Goal: Task Accomplishment & Management: Manage account settings

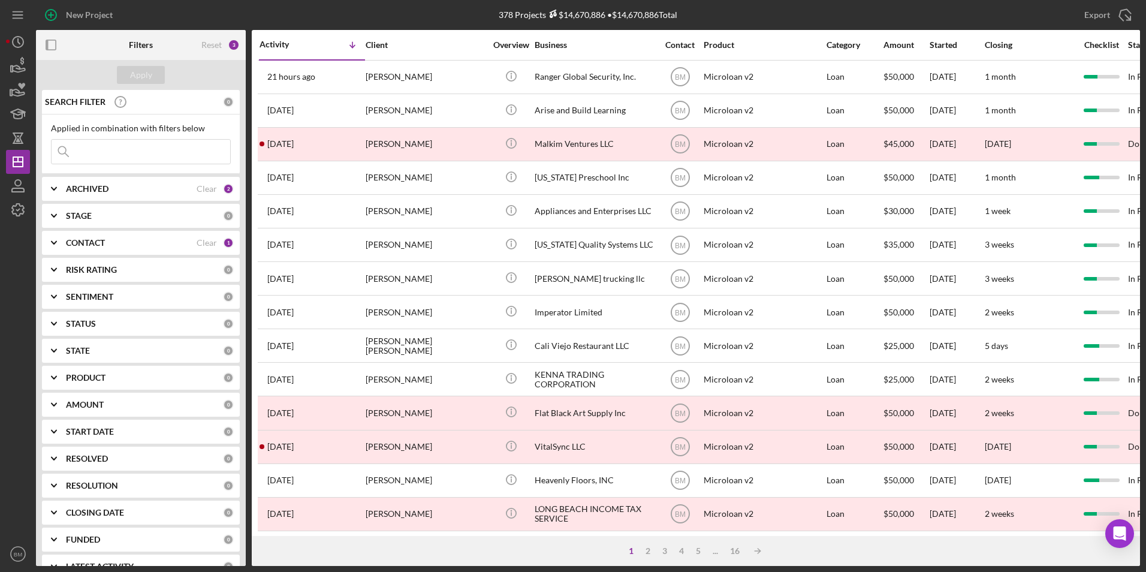
click at [77, 188] on b "ARCHIVED" at bounding box center [87, 189] width 43 height 10
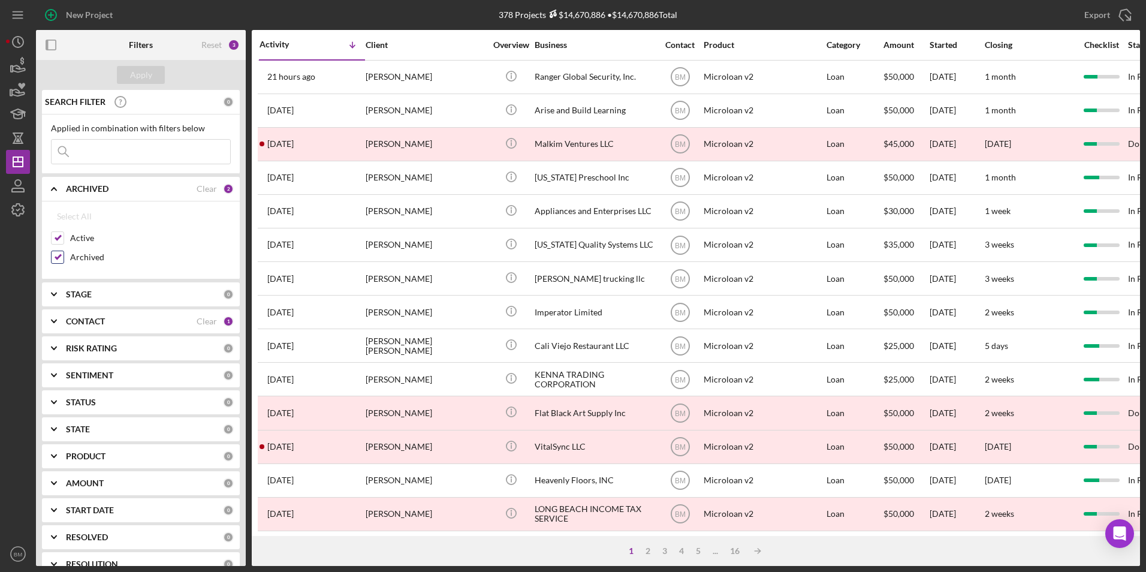
click at [79, 263] on label "Archived" at bounding box center [150, 257] width 161 height 12
click at [64, 263] on input "Archived" at bounding box center [58, 257] width 12 height 12
checkbox input "false"
click at [153, 73] on button "Apply" at bounding box center [141, 75] width 48 height 18
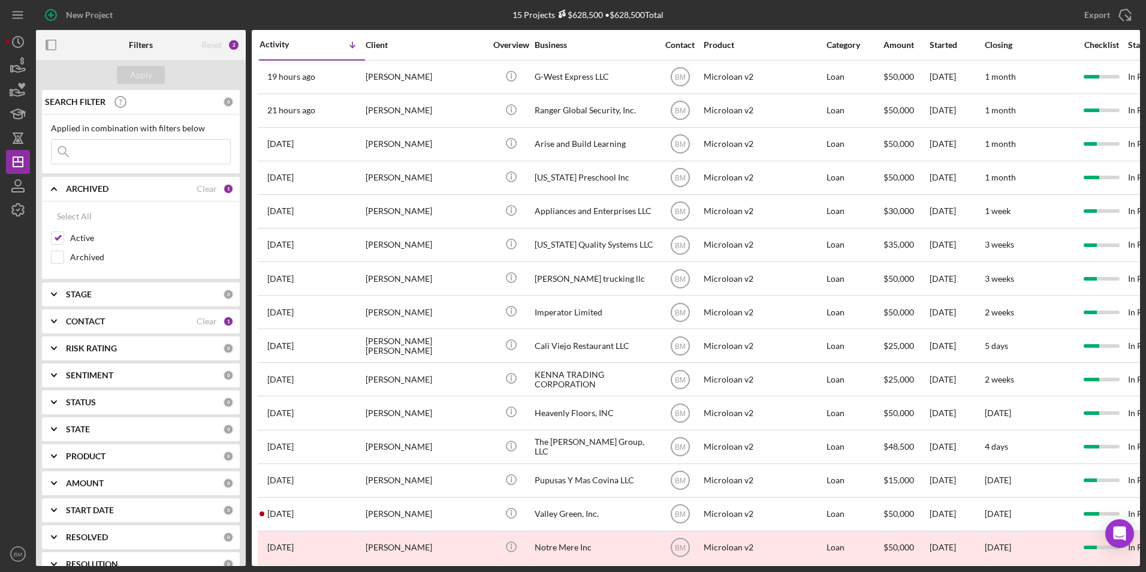
click at [83, 321] on b "CONTACT" at bounding box center [85, 322] width 39 height 10
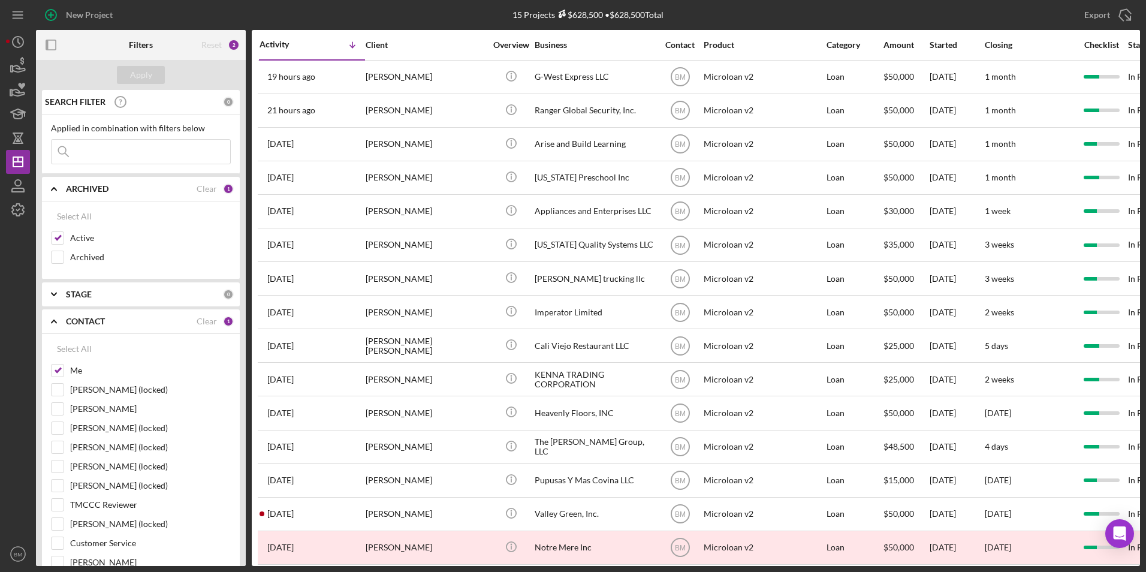
click at [192, 70] on div "Apply" at bounding box center [141, 75] width 210 height 30
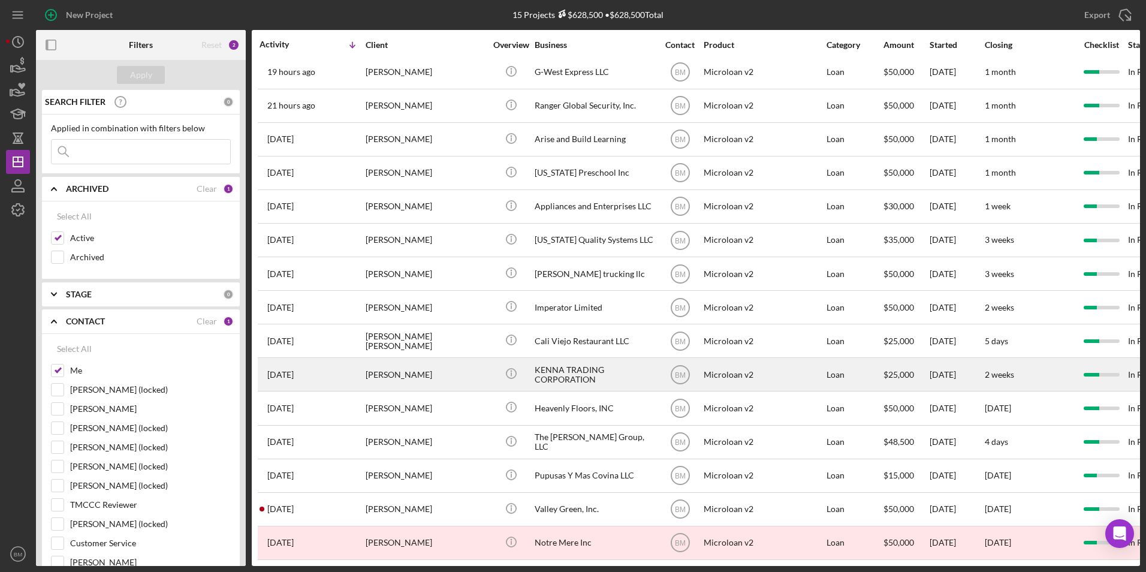
scroll to position [14, 0]
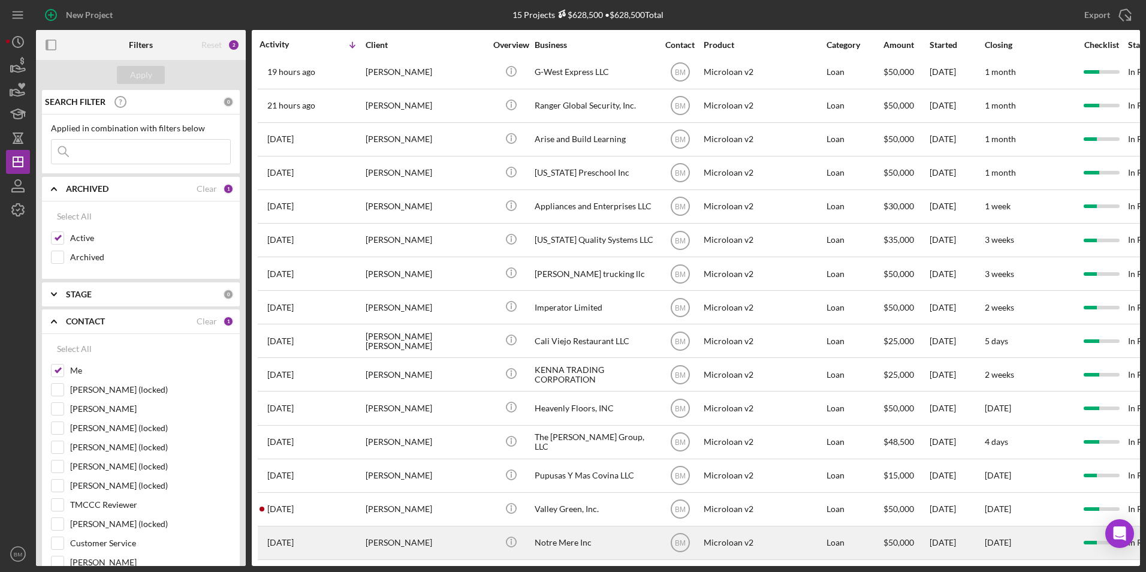
click at [609, 535] on div "Notre Mere Inc" at bounding box center [595, 543] width 120 height 32
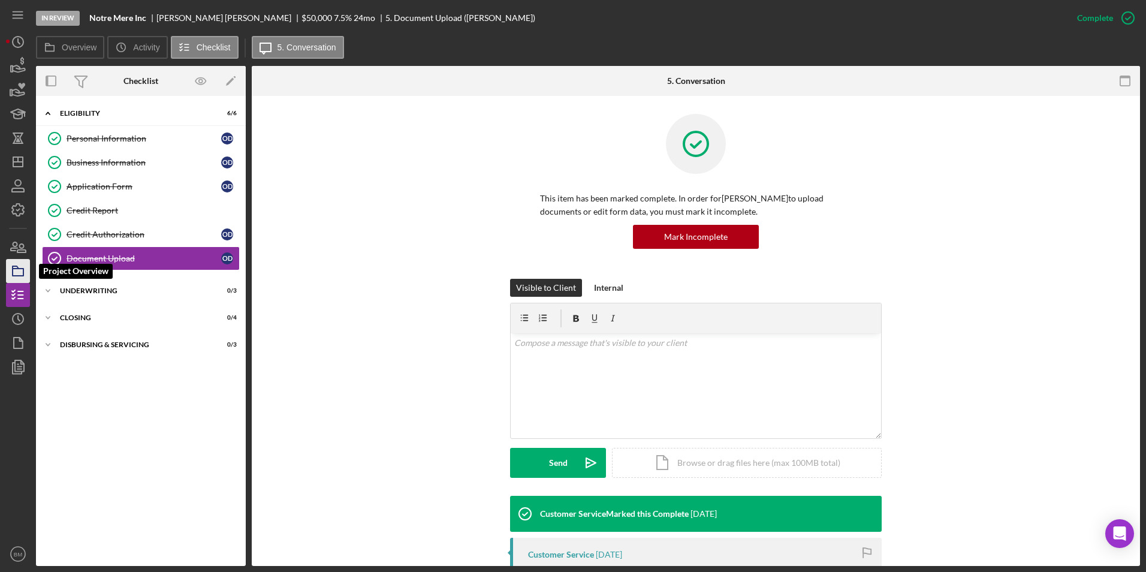
click at [10, 267] on icon "button" at bounding box center [18, 271] width 30 height 30
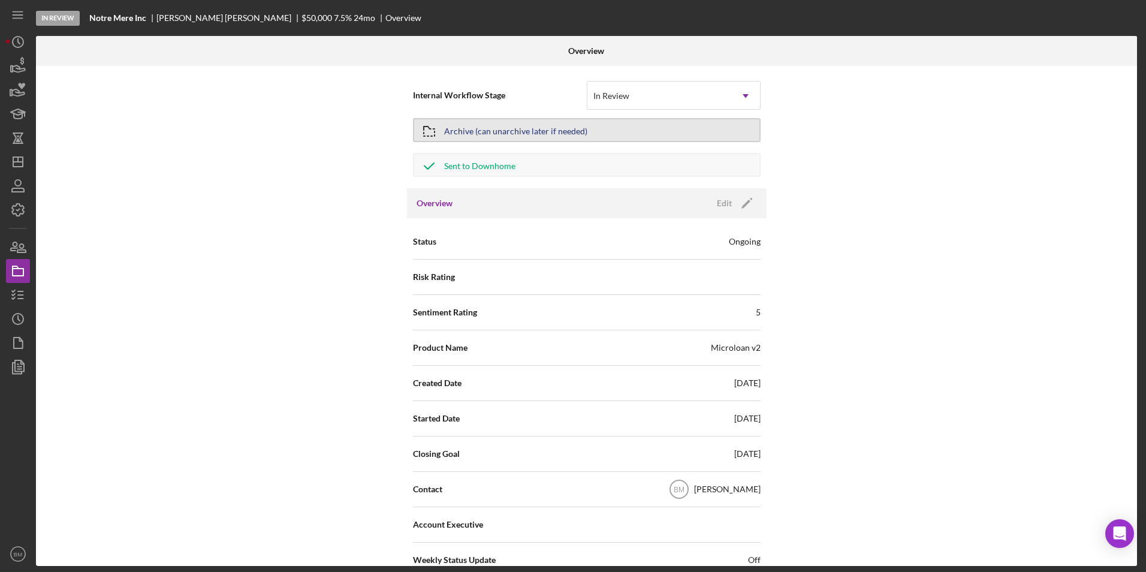
click at [575, 124] on div "Archive (can unarchive later if needed)" at bounding box center [515, 130] width 143 height 22
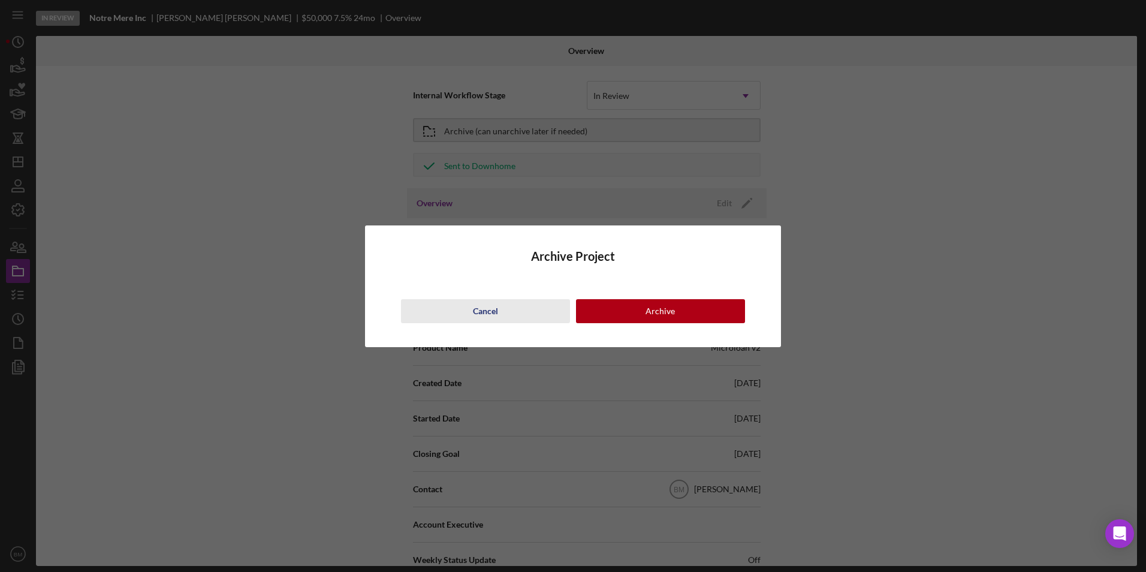
click at [463, 303] on button "Cancel" at bounding box center [485, 311] width 169 height 24
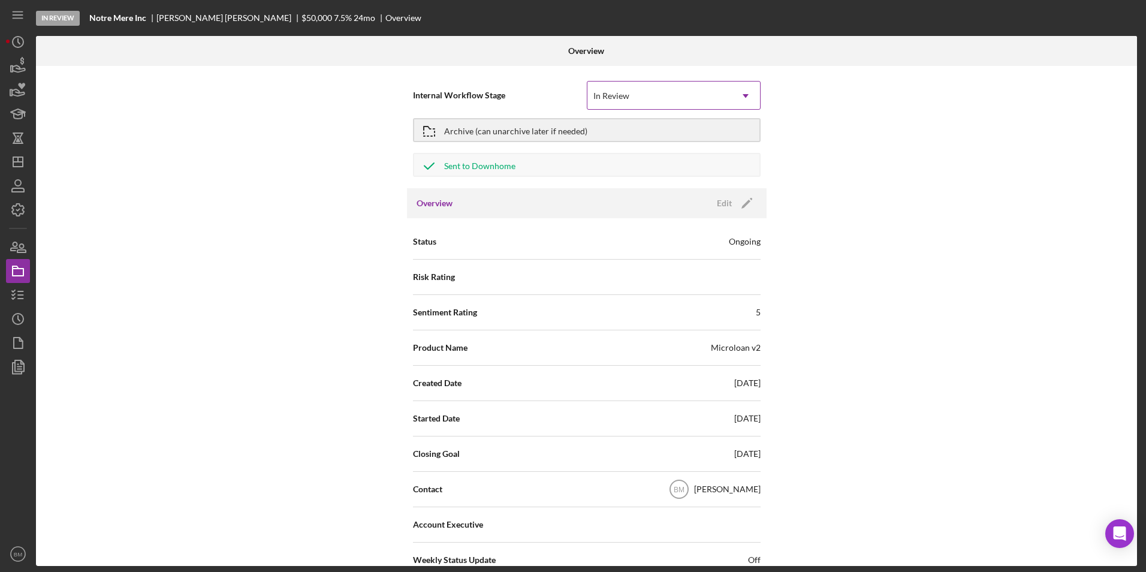
click at [685, 94] on div "In Review" at bounding box center [660, 96] width 144 height 28
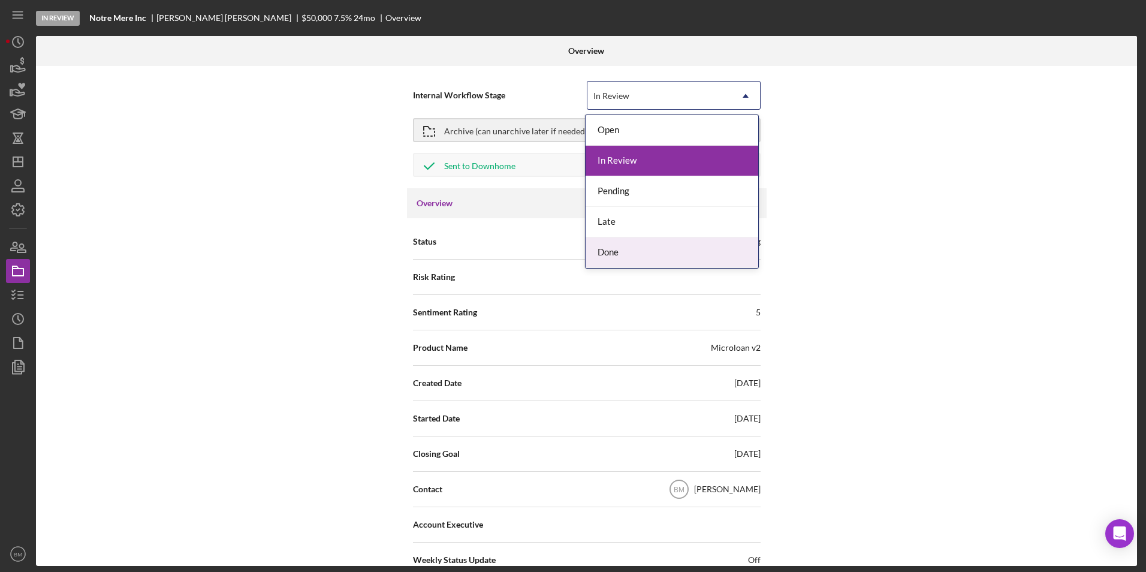
click at [633, 255] on div "Done" at bounding box center [672, 252] width 173 height 31
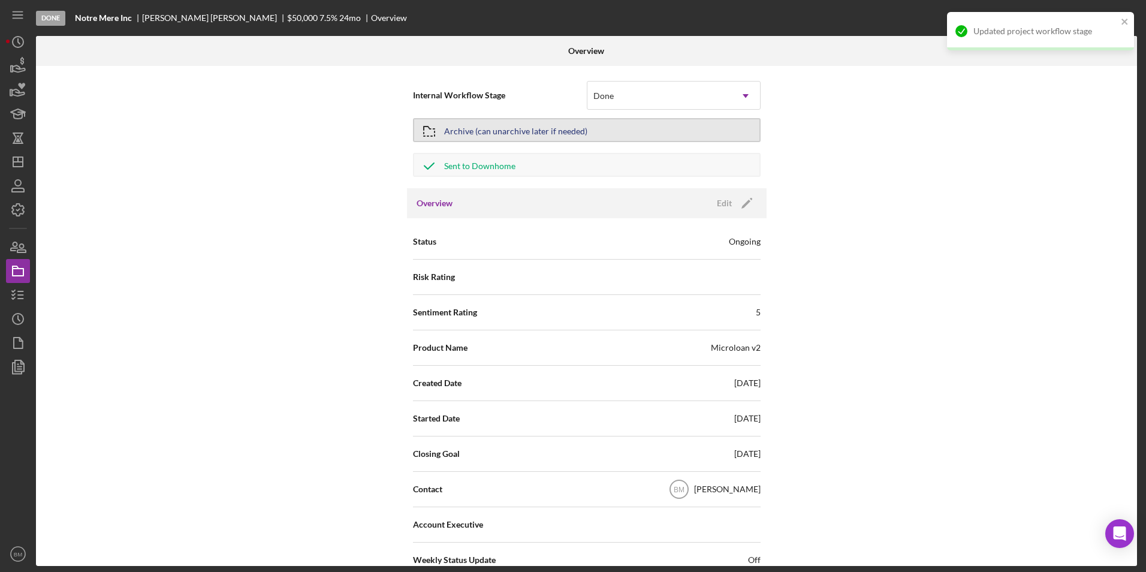
click at [504, 132] on div "Archive (can unarchive later if needed)" at bounding box center [515, 130] width 143 height 22
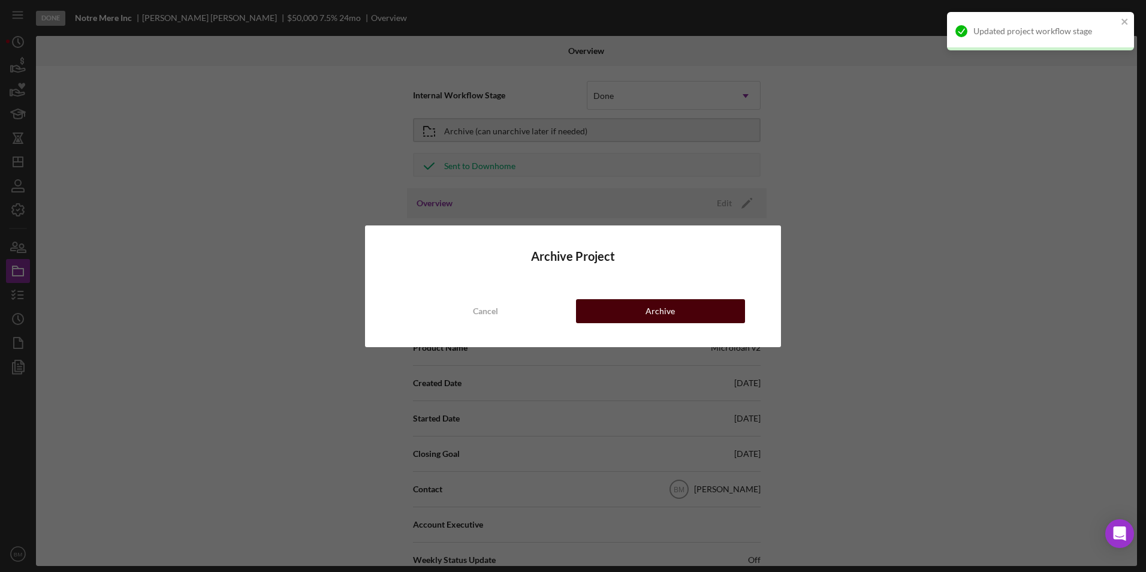
click at [615, 302] on button "Archive" at bounding box center [660, 311] width 169 height 24
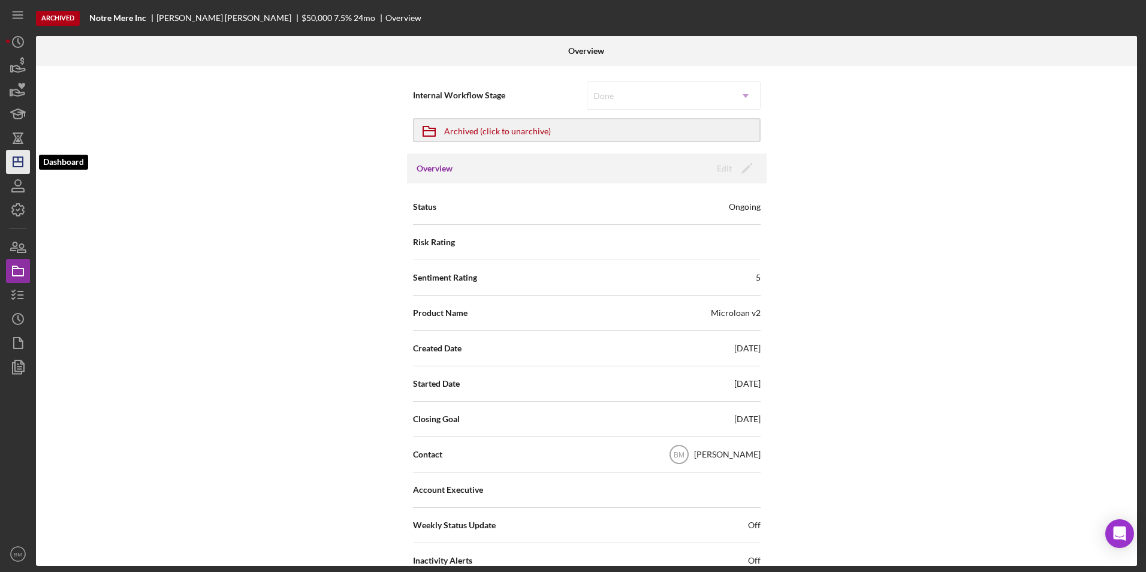
click at [6, 168] on icon "Icon/Dashboard" at bounding box center [18, 162] width 30 height 30
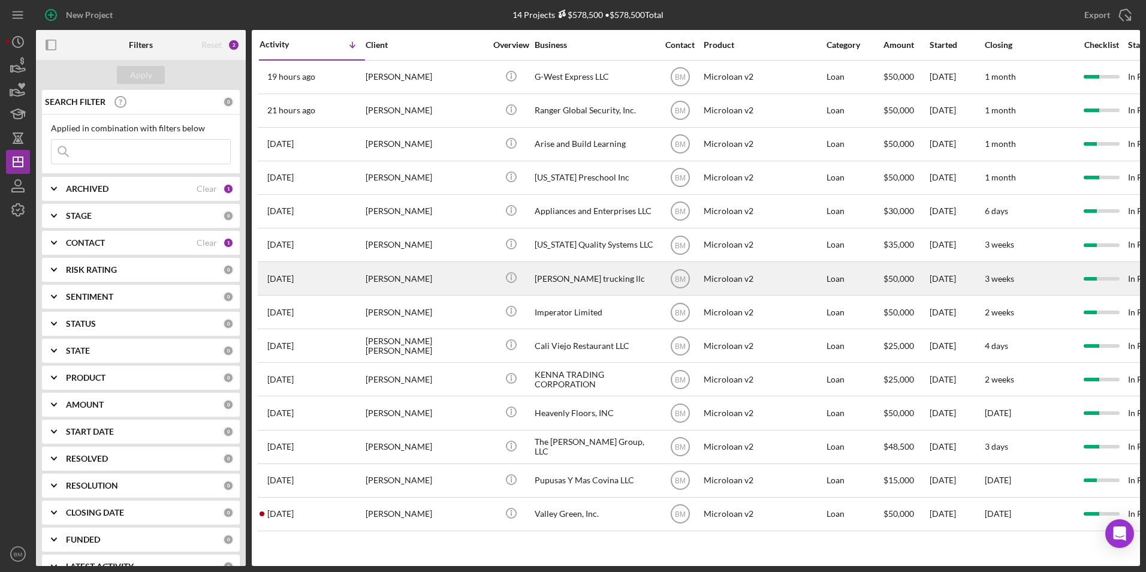
click at [555, 291] on div "tirado trucking llc" at bounding box center [595, 279] width 120 height 32
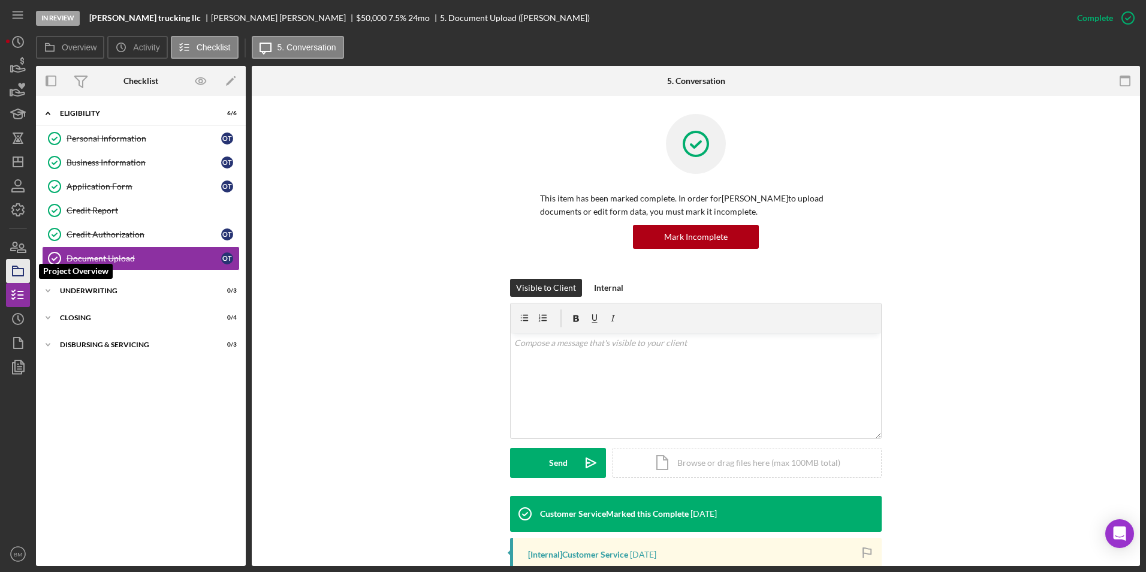
click at [25, 264] on icon "button" at bounding box center [18, 271] width 30 height 30
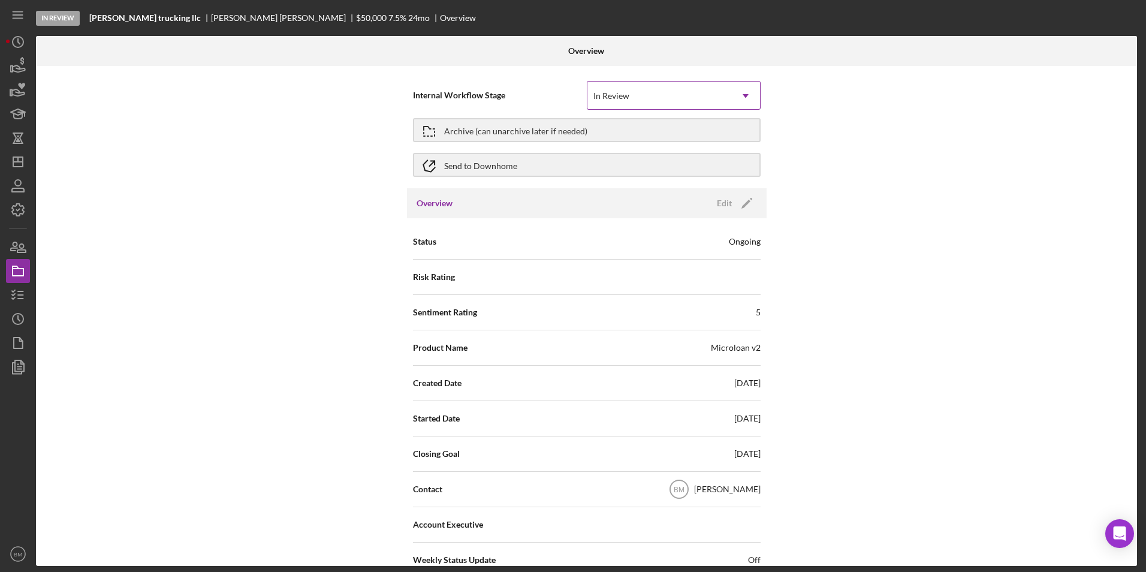
click at [698, 92] on div "In Review" at bounding box center [660, 96] width 144 height 28
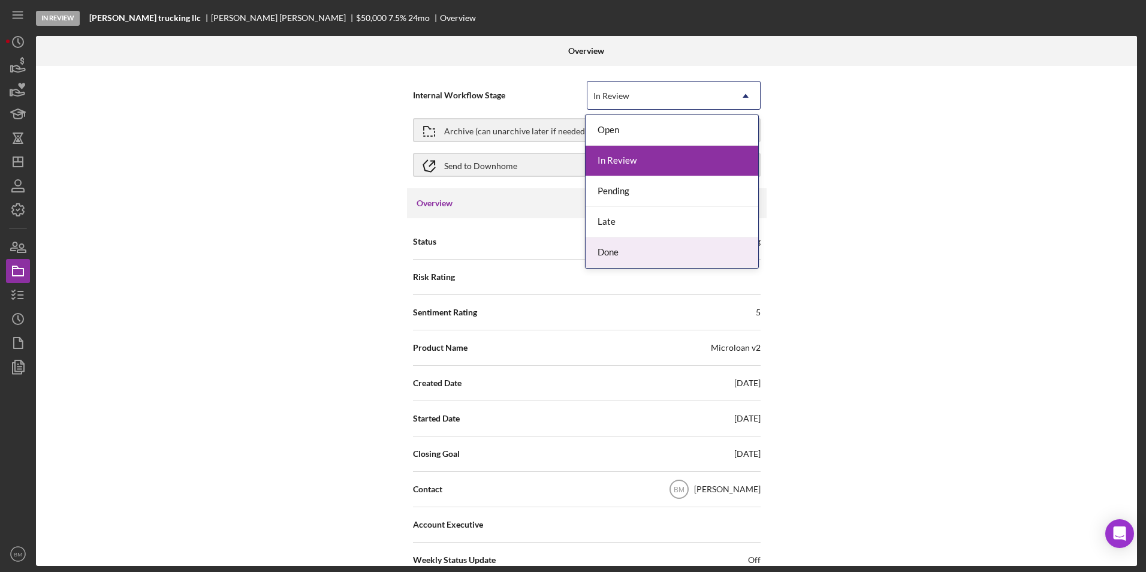
click at [635, 248] on div "Done" at bounding box center [672, 252] width 173 height 31
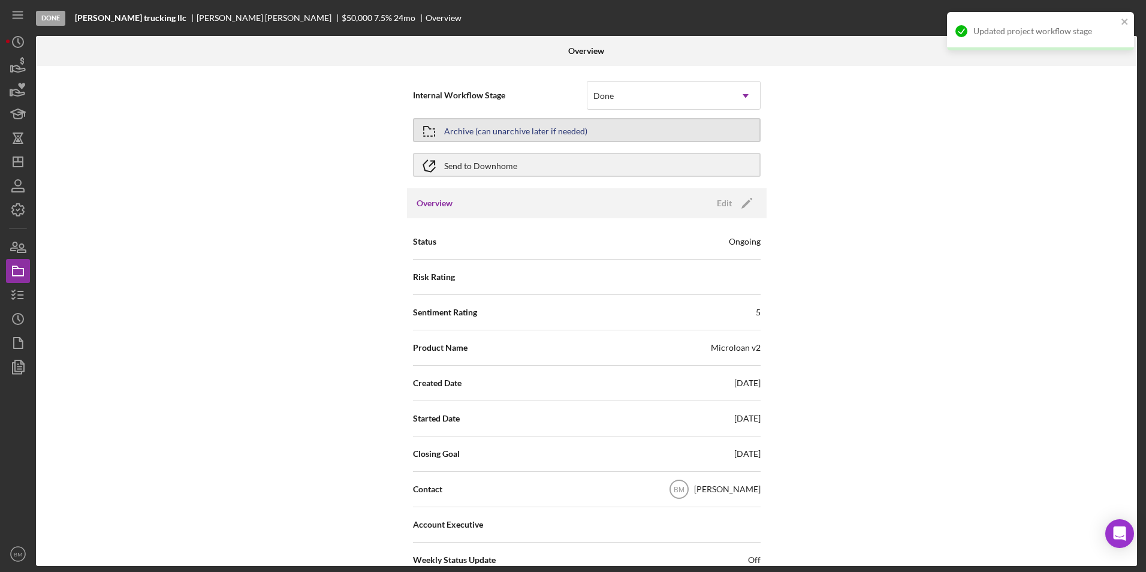
click at [448, 133] on button "Archive (can unarchive later if needed)" at bounding box center [587, 130] width 348 height 24
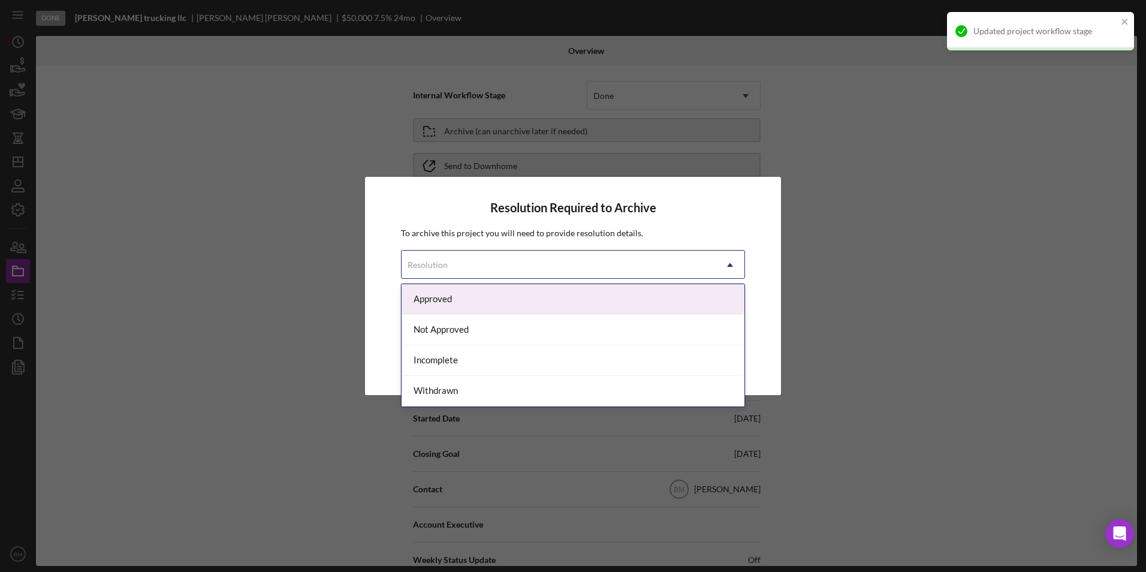
click at [562, 272] on div "Resolution" at bounding box center [559, 265] width 314 height 28
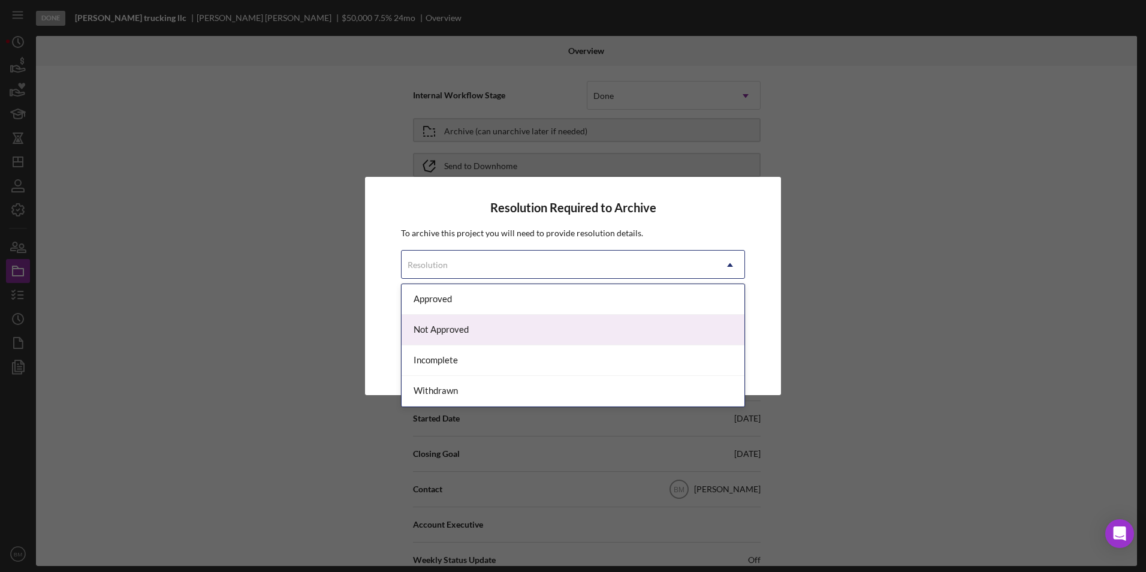
click at [498, 332] on div "Not Approved" at bounding box center [573, 330] width 343 height 31
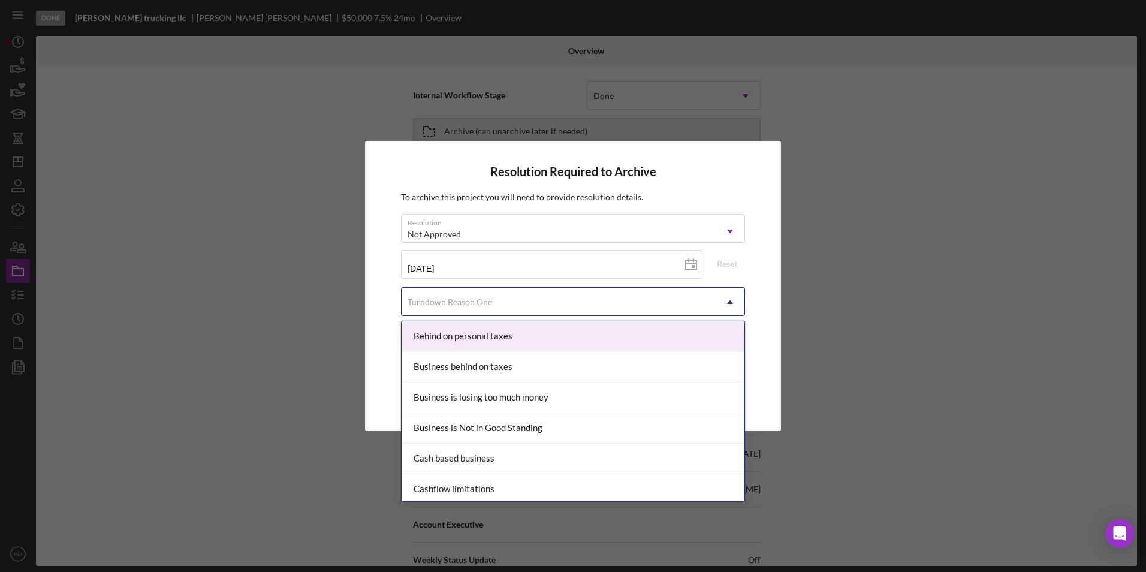
click at [477, 302] on div "Turndown Reason One" at bounding box center [450, 302] width 85 height 10
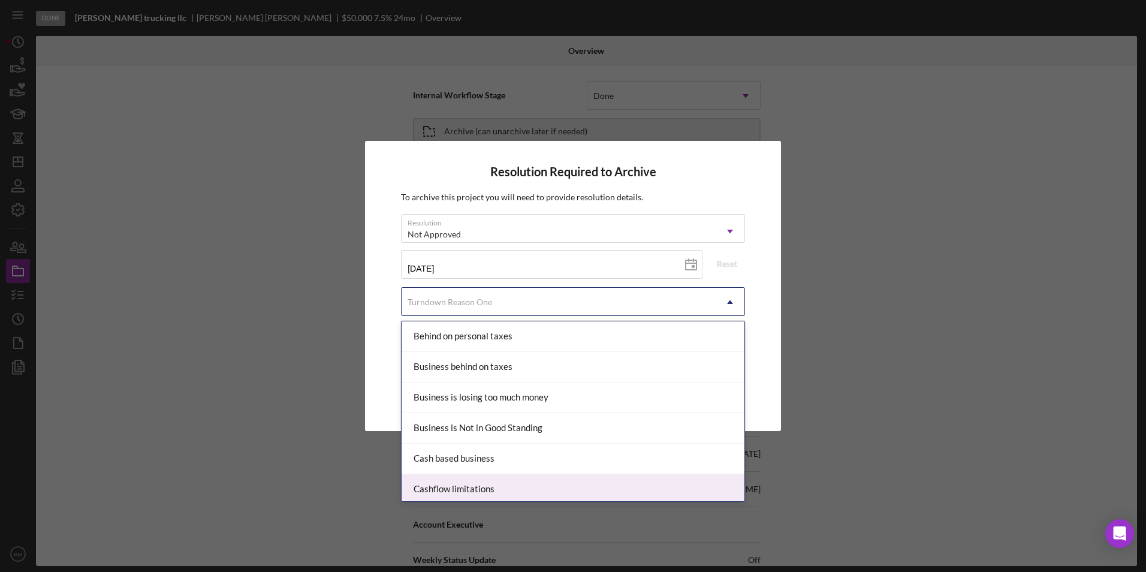
click at [541, 483] on div "Cashflow limitations" at bounding box center [573, 489] width 343 height 31
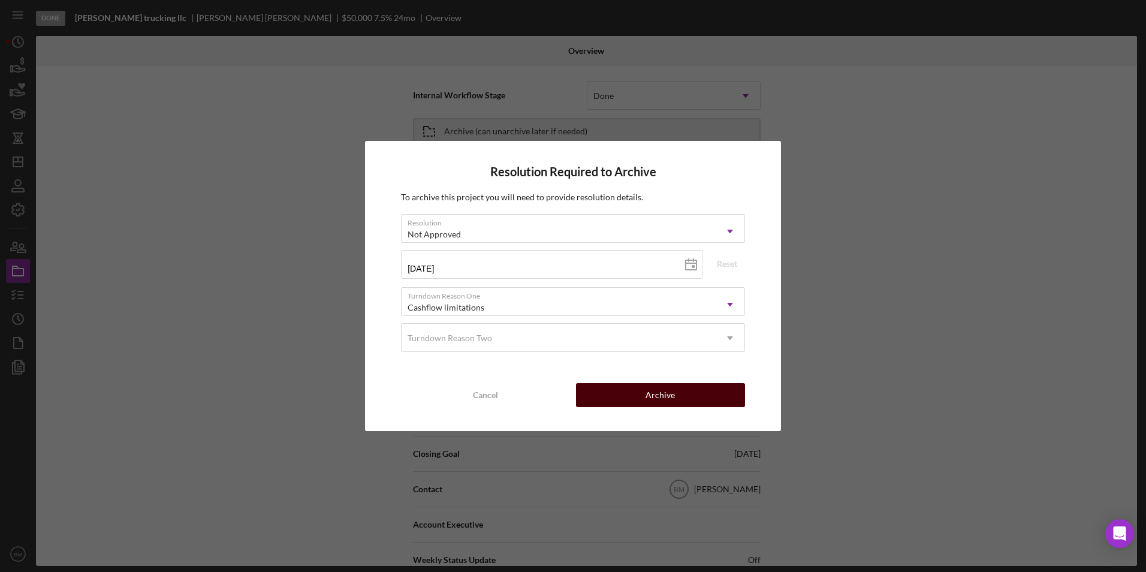
click at [641, 389] on button "Archive" at bounding box center [660, 395] width 169 height 24
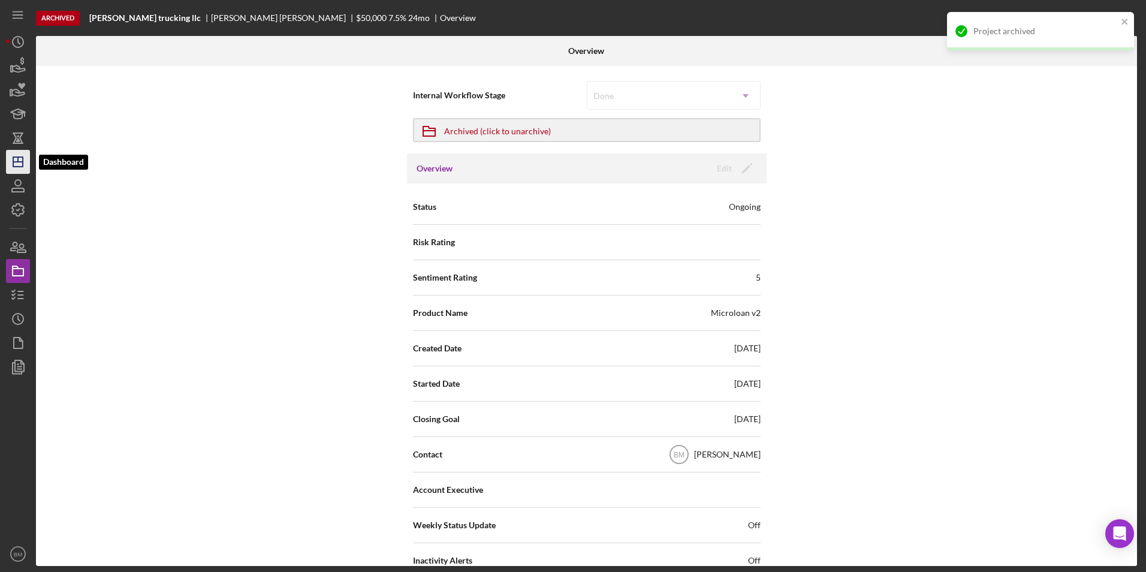
click at [14, 162] on line "button" at bounding box center [18, 162] width 10 height 0
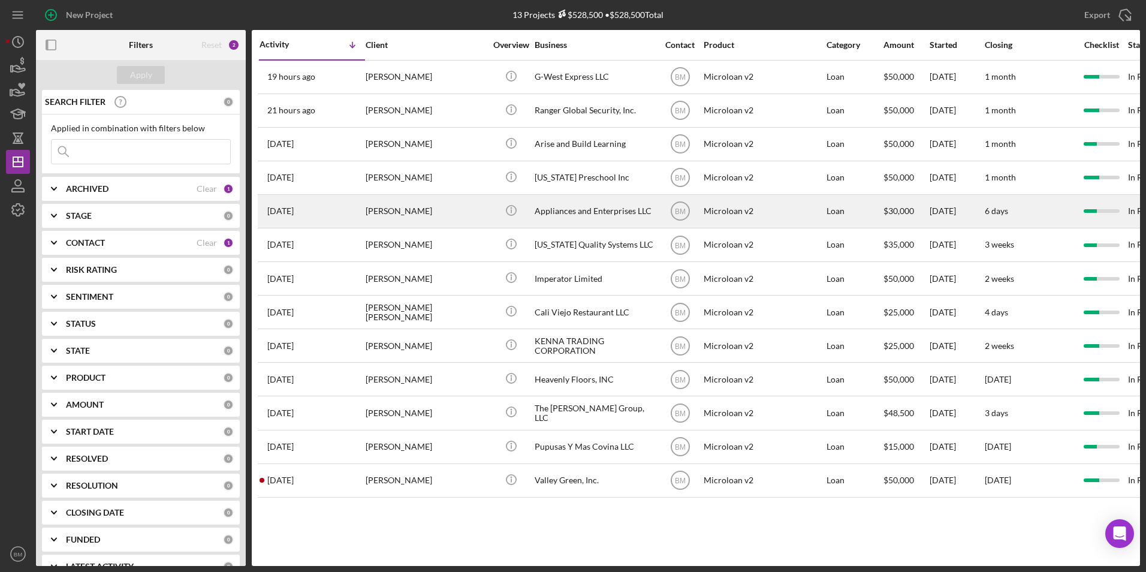
click at [546, 218] on div "Appliances and Enterprises LLC" at bounding box center [595, 211] width 120 height 32
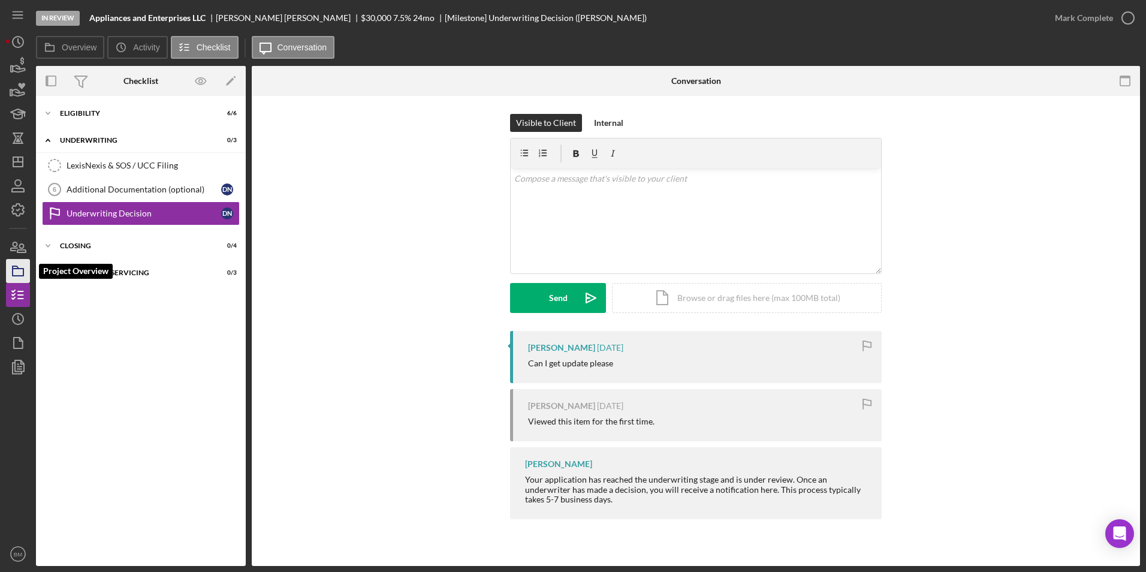
click at [18, 266] on icon "button" at bounding box center [18, 271] width 30 height 30
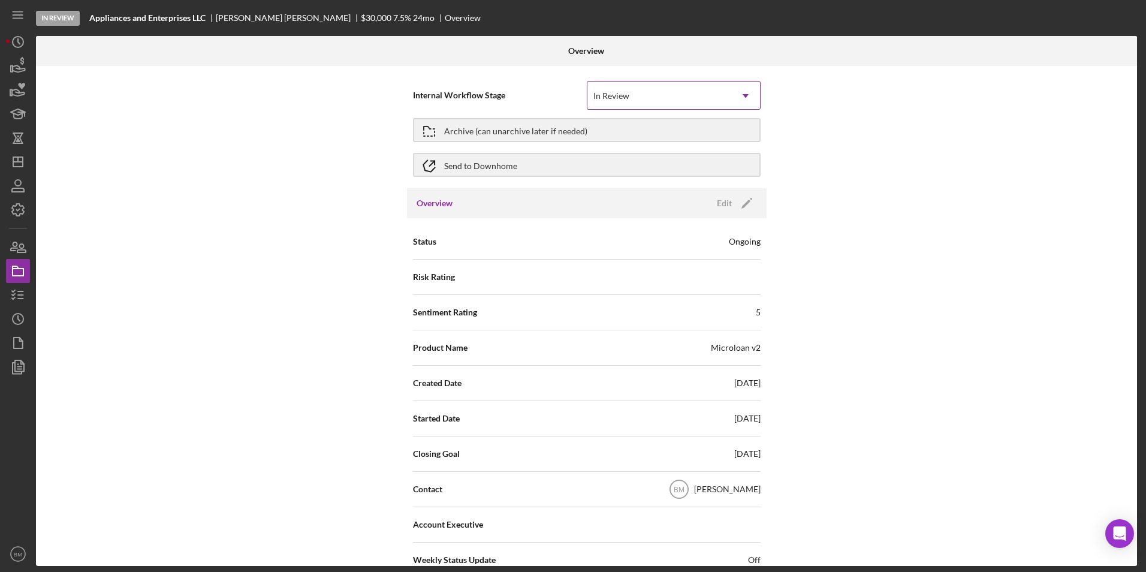
click at [697, 94] on div "In Review" at bounding box center [660, 96] width 144 height 28
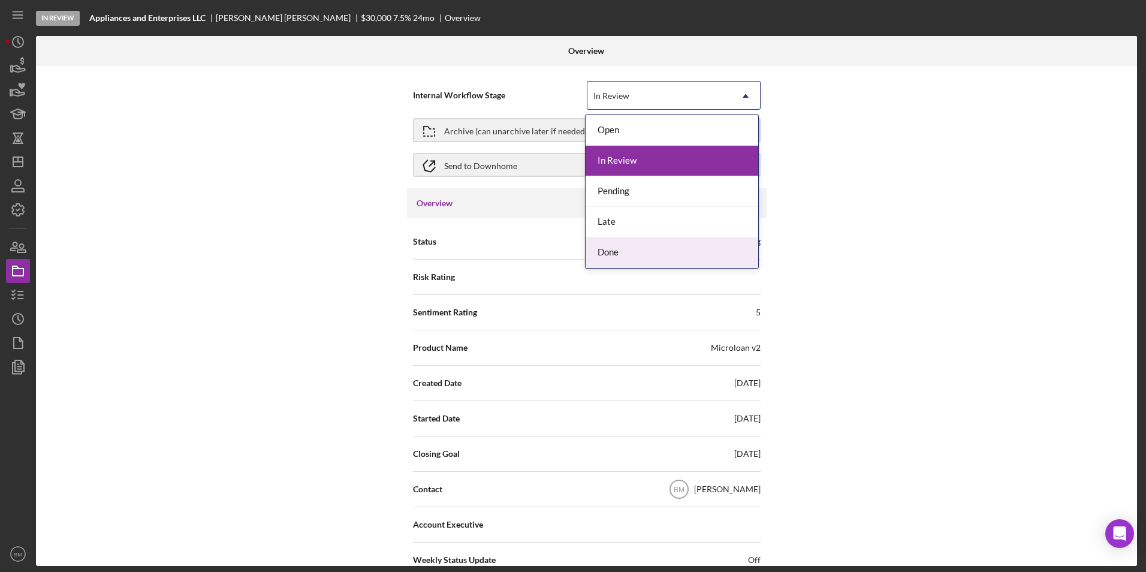
click at [631, 247] on div "Done" at bounding box center [672, 252] width 173 height 31
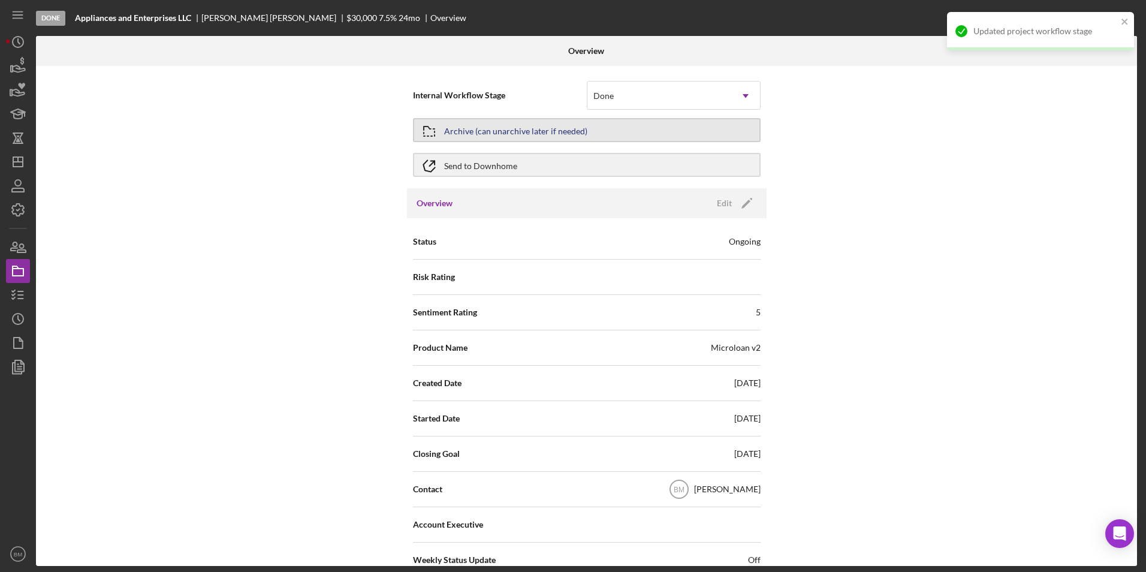
click at [470, 130] on div "Archive (can unarchive later if needed)" at bounding box center [515, 130] width 143 height 22
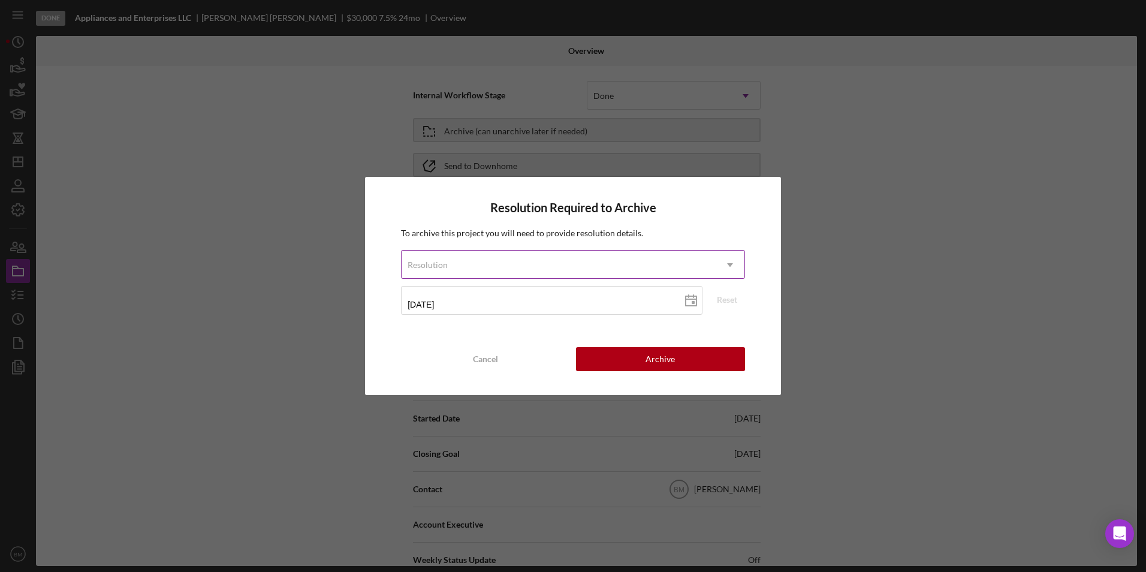
click at [478, 263] on div "Resolution" at bounding box center [559, 265] width 314 height 28
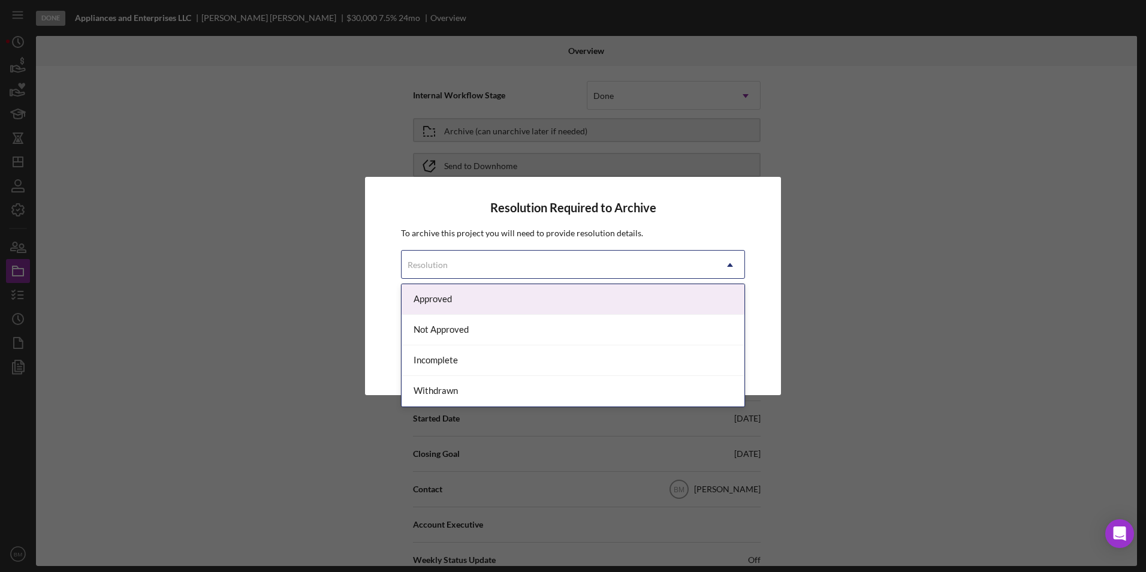
click at [469, 296] on div "Approved" at bounding box center [573, 299] width 343 height 31
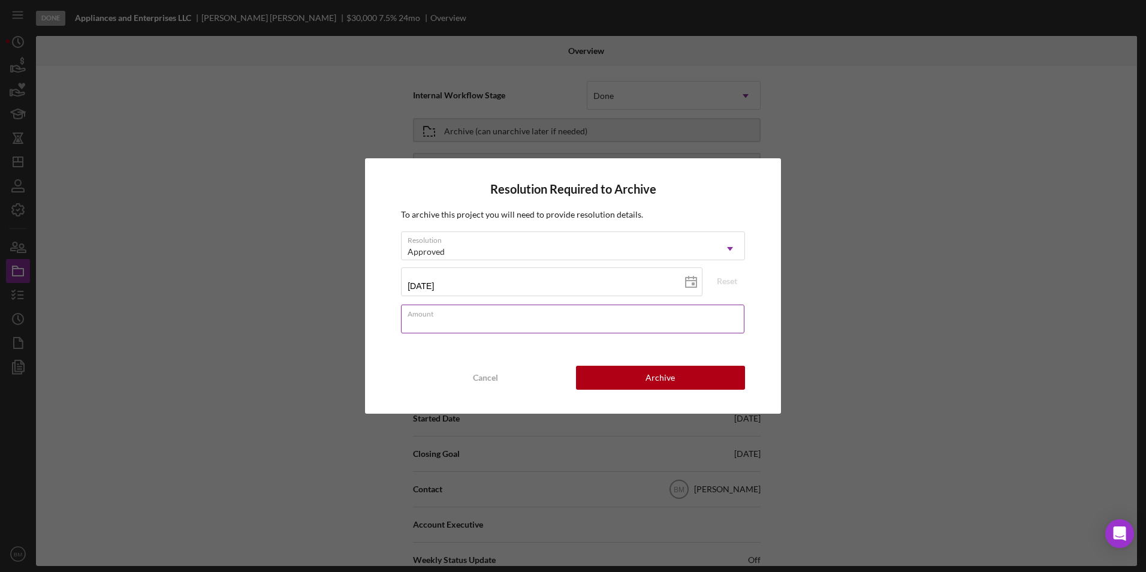
click at [454, 305] on div "Amount" at bounding box center [573, 320] width 344 height 30
type input "$15,000"
click at [701, 383] on button "Archive" at bounding box center [660, 378] width 169 height 24
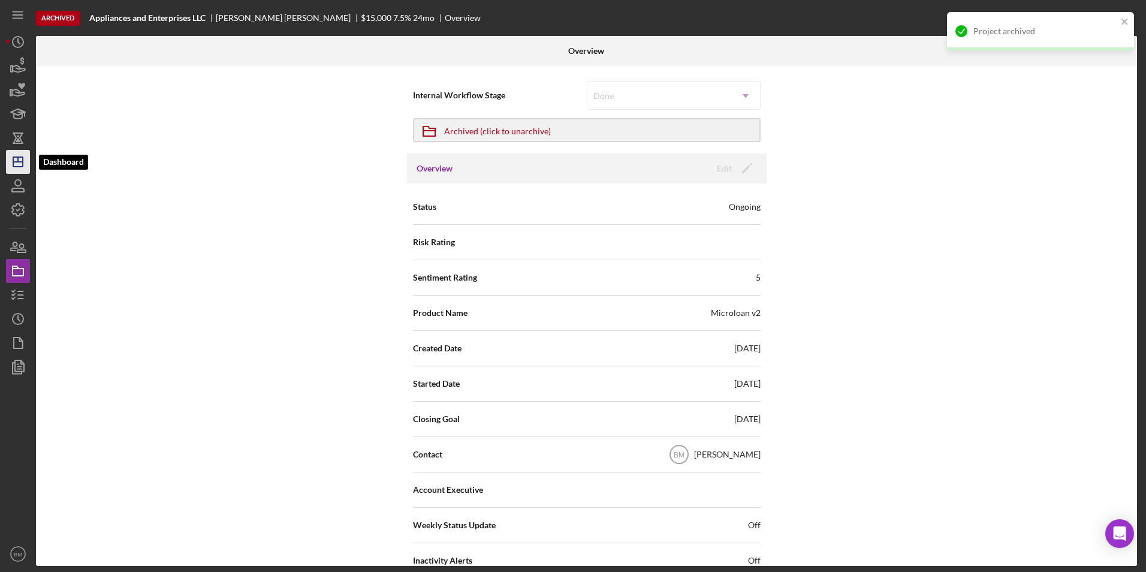
click at [26, 161] on icon "Icon/Dashboard" at bounding box center [18, 162] width 30 height 30
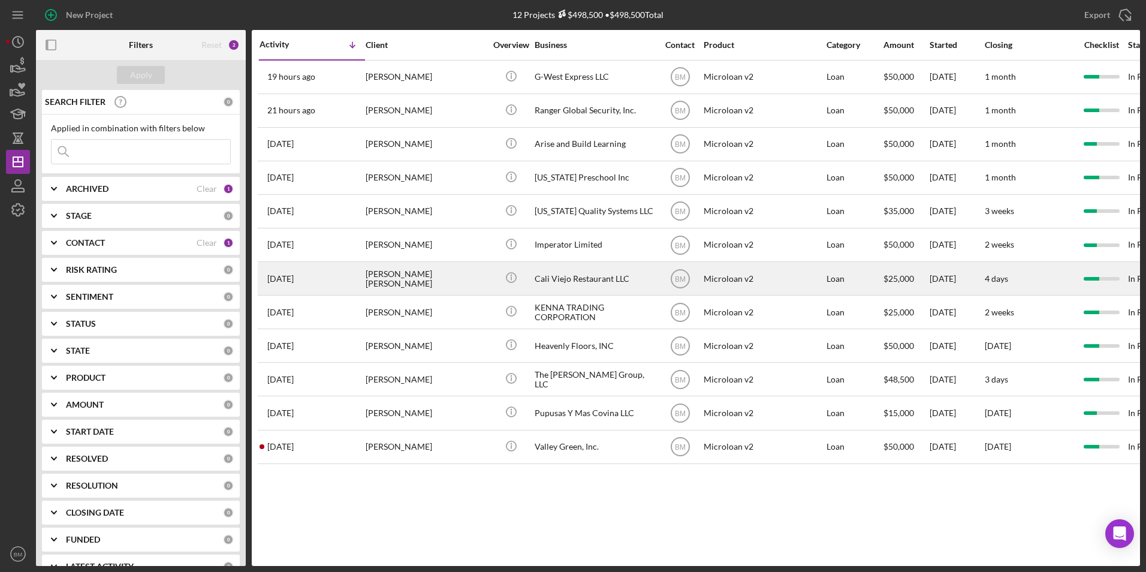
click at [604, 275] on div "Cali Viejo Restaurant LLC" at bounding box center [595, 279] width 120 height 32
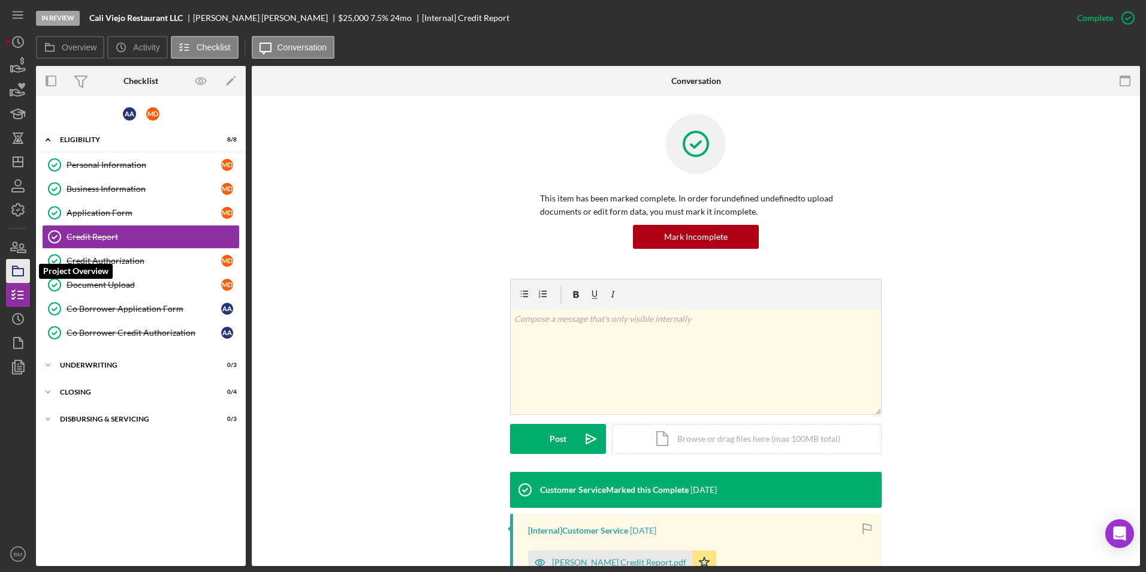
click at [18, 270] on icon "button" at bounding box center [18, 271] width 30 height 30
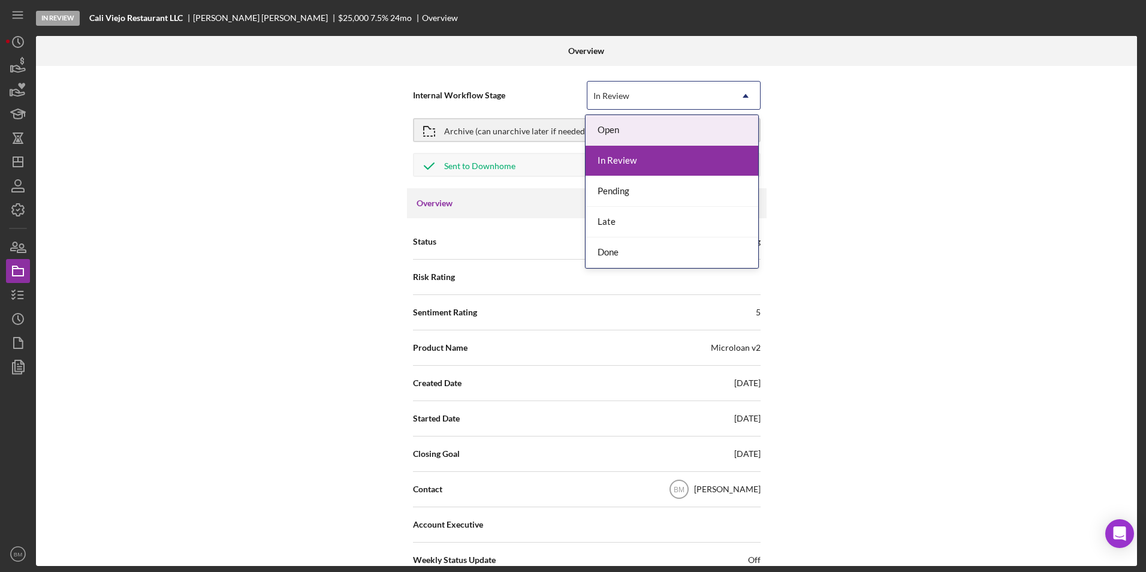
click at [653, 100] on div "In Review" at bounding box center [660, 96] width 144 height 28
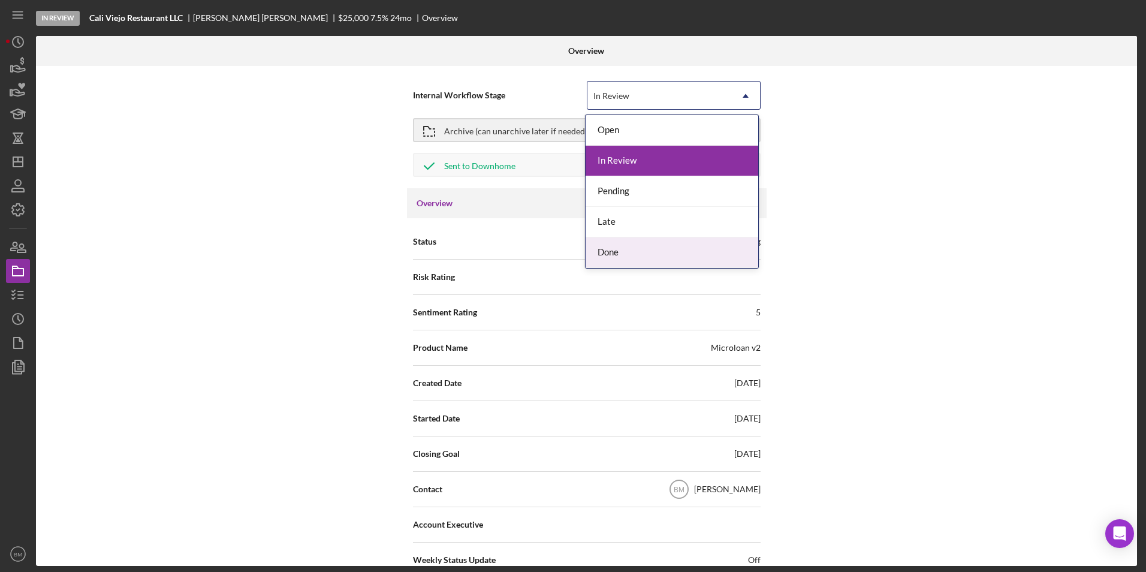
click at [641, 248] on div "Done" at bounding box center [672, 252] width 173 height 31
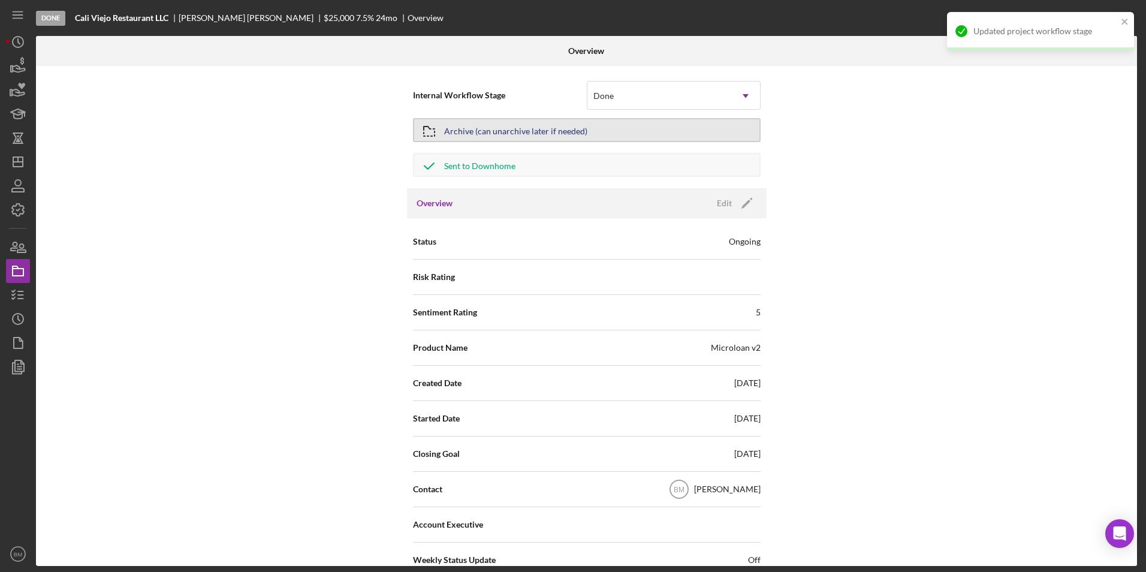
click at [467, 120] on div "Archive (can unarchive later if needed)" at bounding box center [515, 130] width 143 height 22
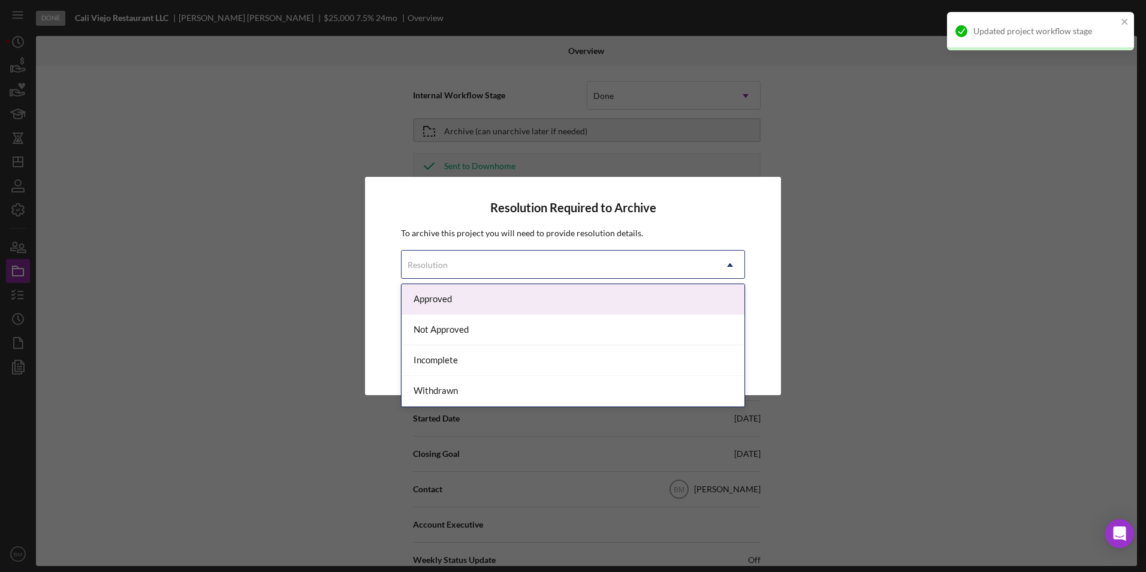
click at [557, 260] on div "Resolution" at bounding box center [559, 265] width 314 height 28
click at [461, 300] on div "Approved" at bounding box center [573, 299] width 343 height 31
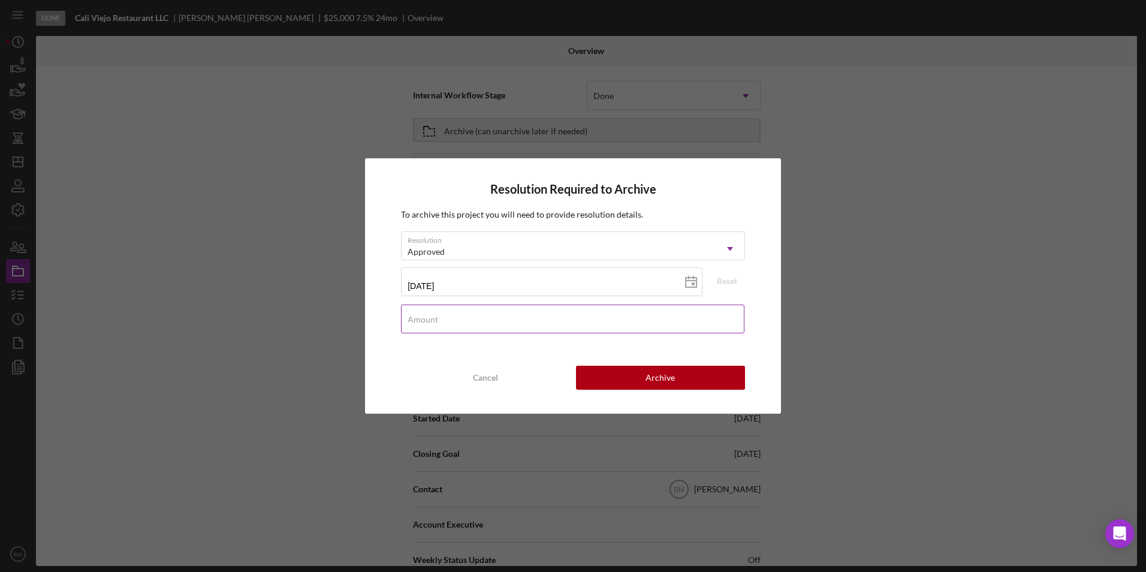
click at [453, 320] on input "Amount" at bounding box center [573, 319] width 344 height 29
type input "$15,000"
click at [692, 372] on button "Archive" at bounding box center [660, 378] width 169 height 24
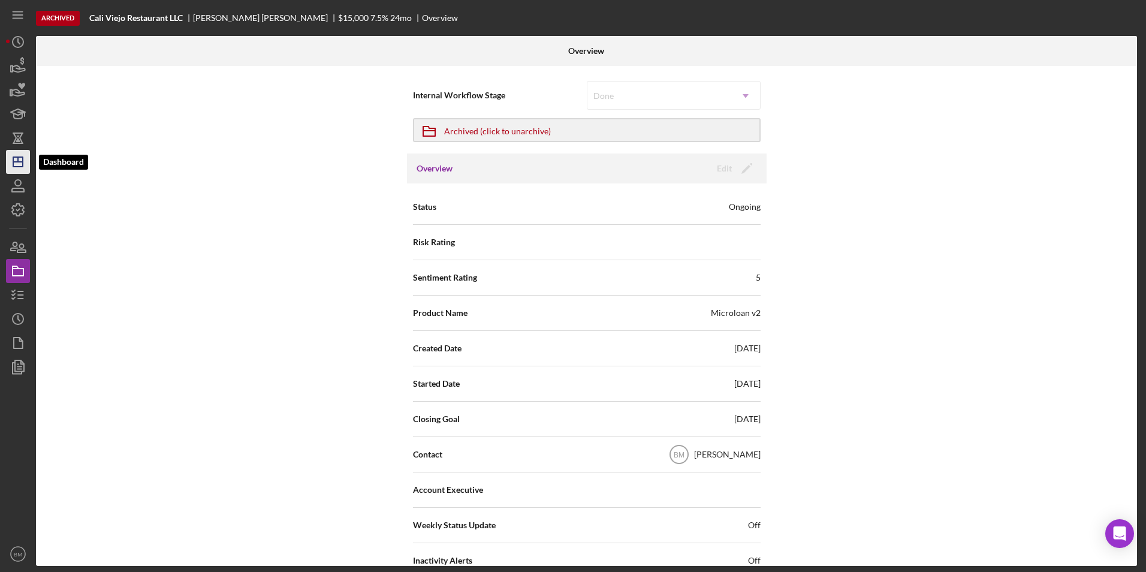
click at [11, 167] on icon "Icon/Dashboard" at bounding box center [18, 162] width 30 height 30
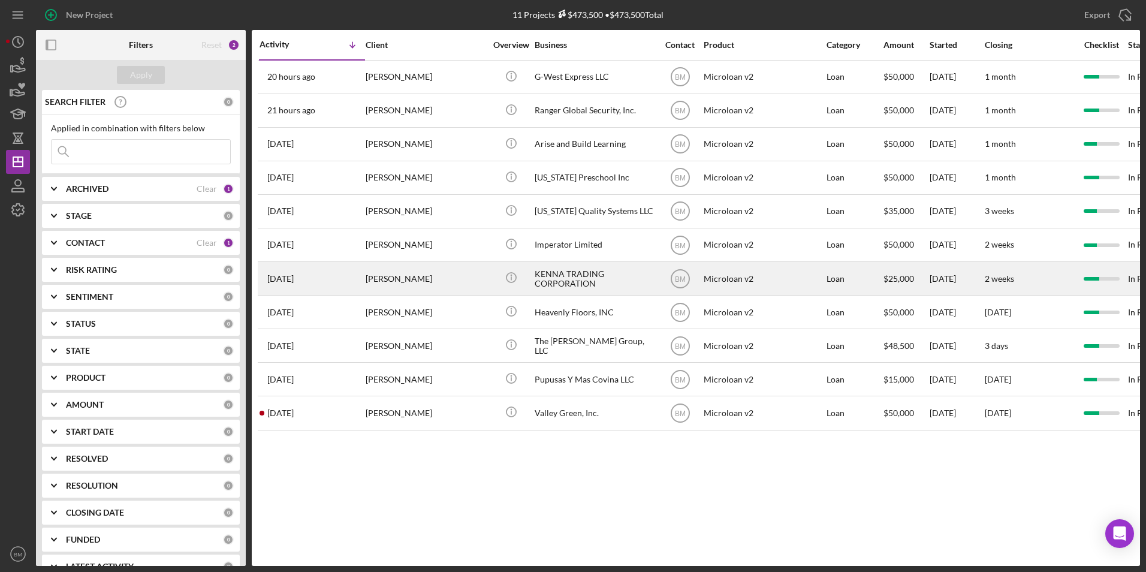
click at [615, 273] on div "KENNA TRADING CORPORATION" at bounding box center [595, 279] width 120 height 32
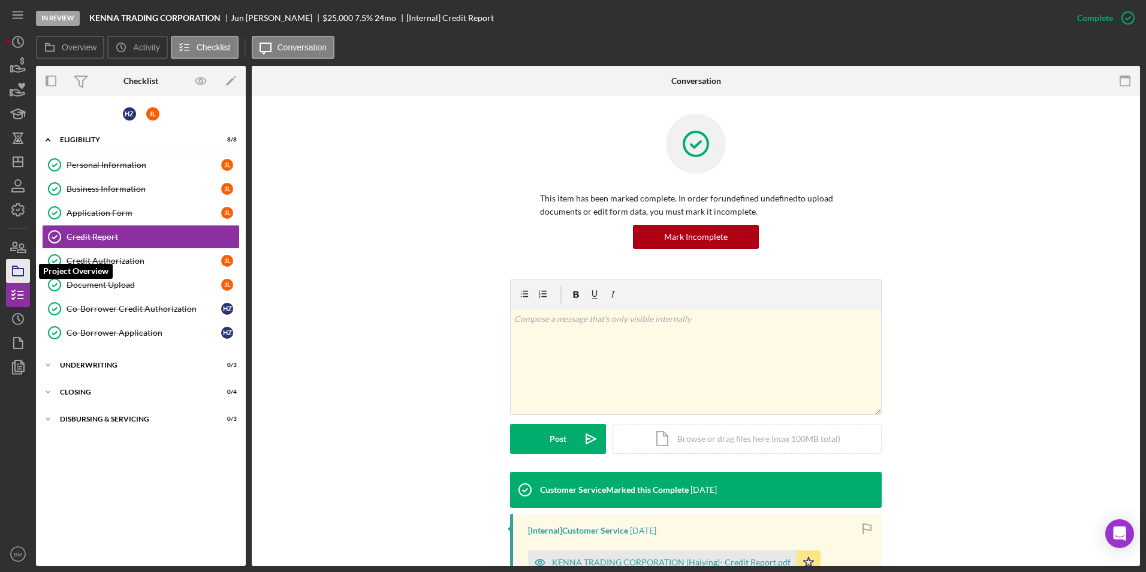
click at [29, 276] on icon "button" at bounding box center [18, 271] width 30 height 30
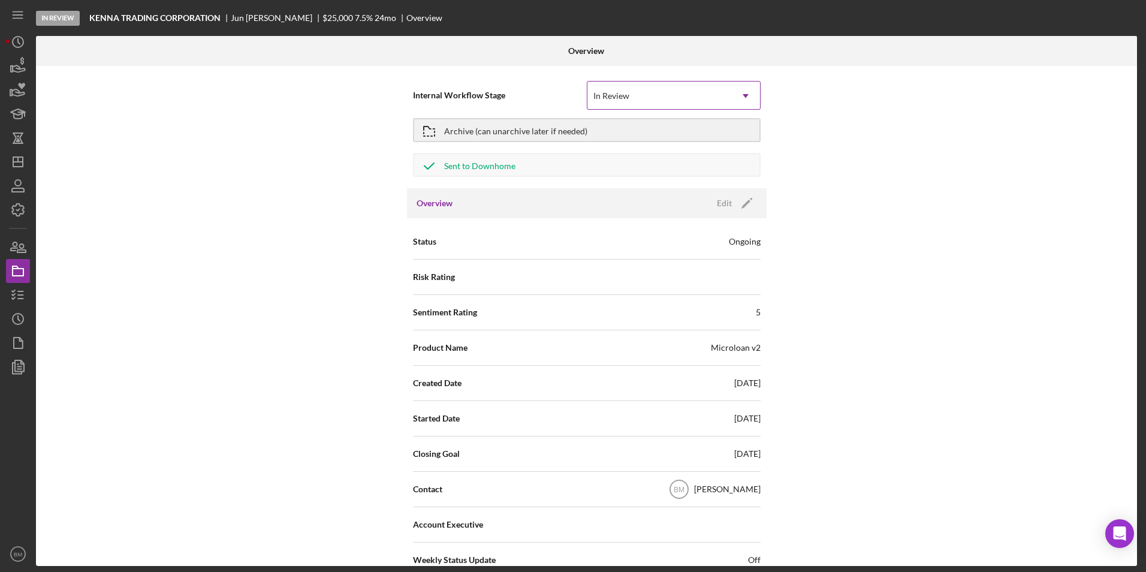
click at [632, 99] on div "In Review" at bounding box center [660, 96] width 144 height 28
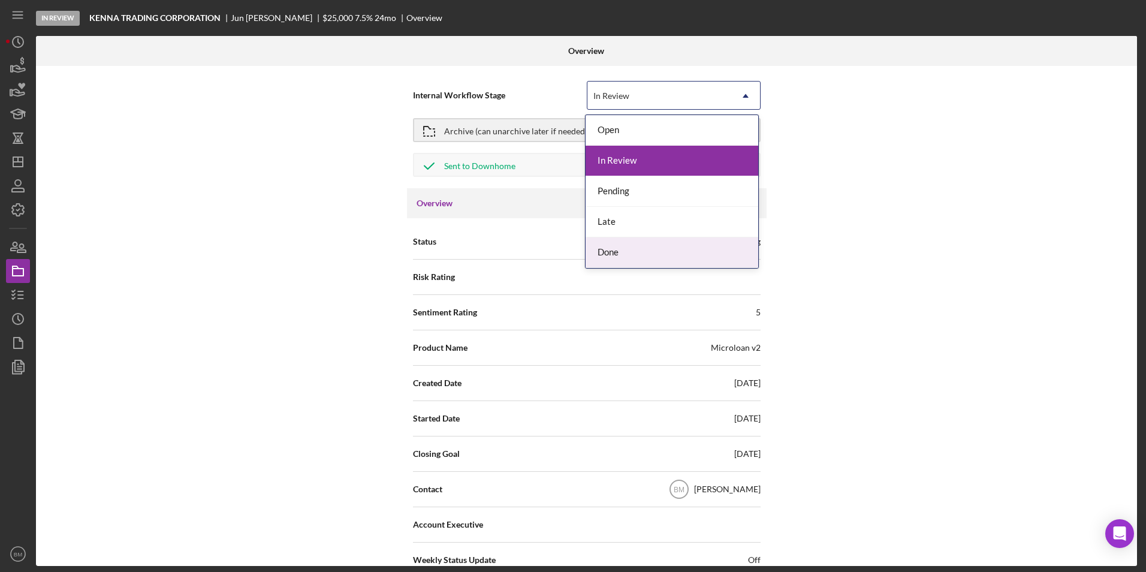
drag, startPoint x: 630, startPoint y: 249, endPoint x: 623, endPoint y: 242, distance: 10.2
click at [631, 249] on div "Done" at bounding box center [672, 252] width 173 height 31
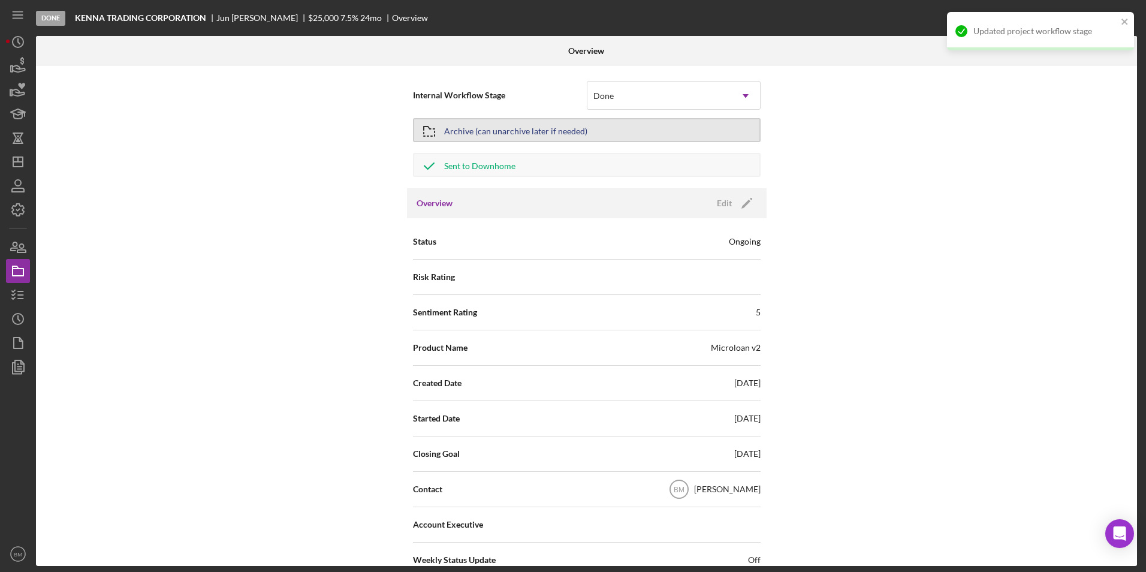
click at [526, 133] on div "Archive (can unarchive later if needed)" at bounding box center [515, 130] width 143 height 22
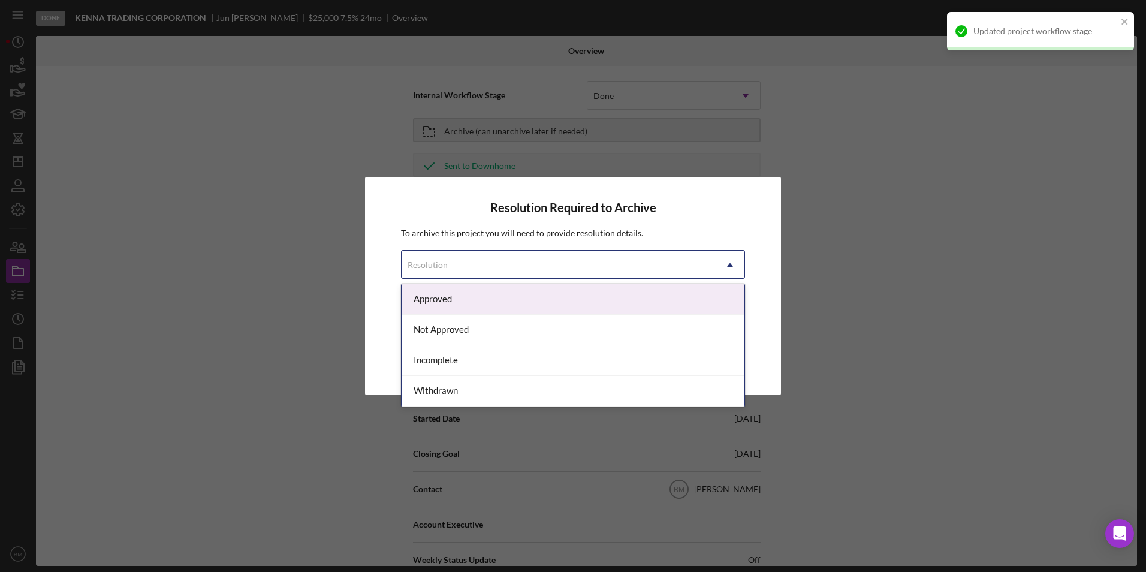
click at [552, 255] on div "Resolution" at bounding box center [559, 265] width 314 height 28
click at [543, 309] on div "Approved" at bounding box center [573, 299] width 343 height 31
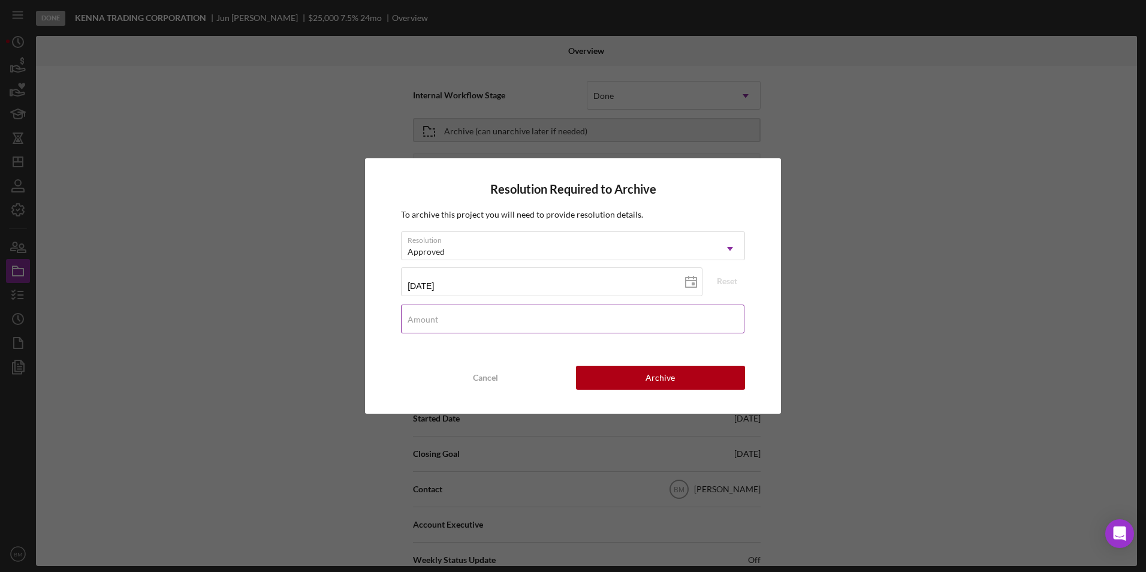
click at [532, 317] on div "Amount" at bounding box center [573, 320] width 344 height 30
type input "$15,000"
click at [681, 367] on button "Archive" at bounding box center [660, 378] width 169 height 24
click at [666, 403] on div "Started Date 08/30/2025" at bounding box center [587, 418] width 348 height 30
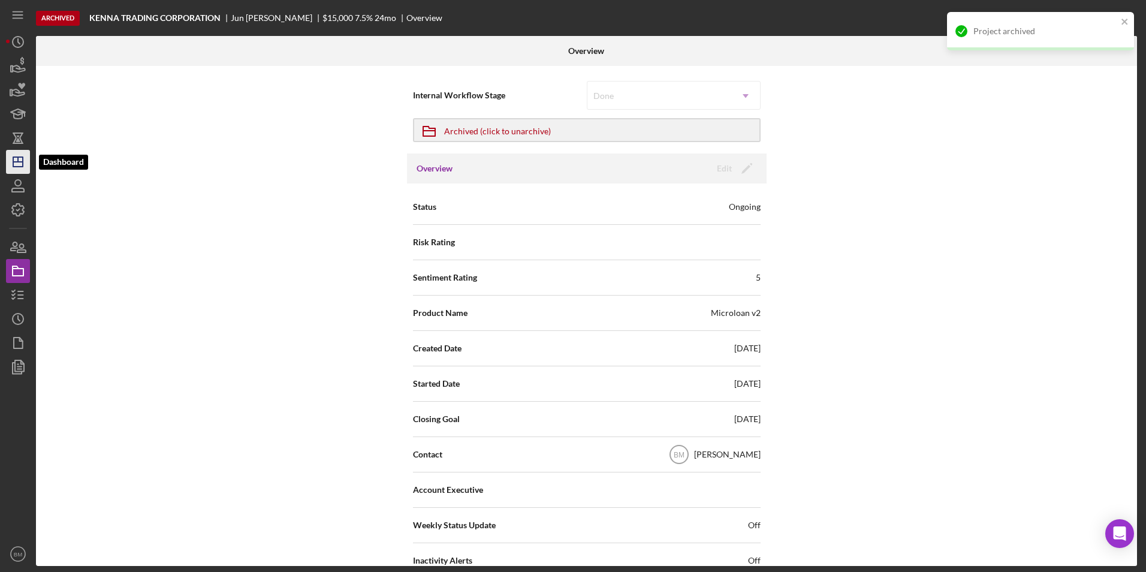
click at [23, 151] on icon "Icon/Dashboard" at bounding box center [18, 162] width 30 height 30
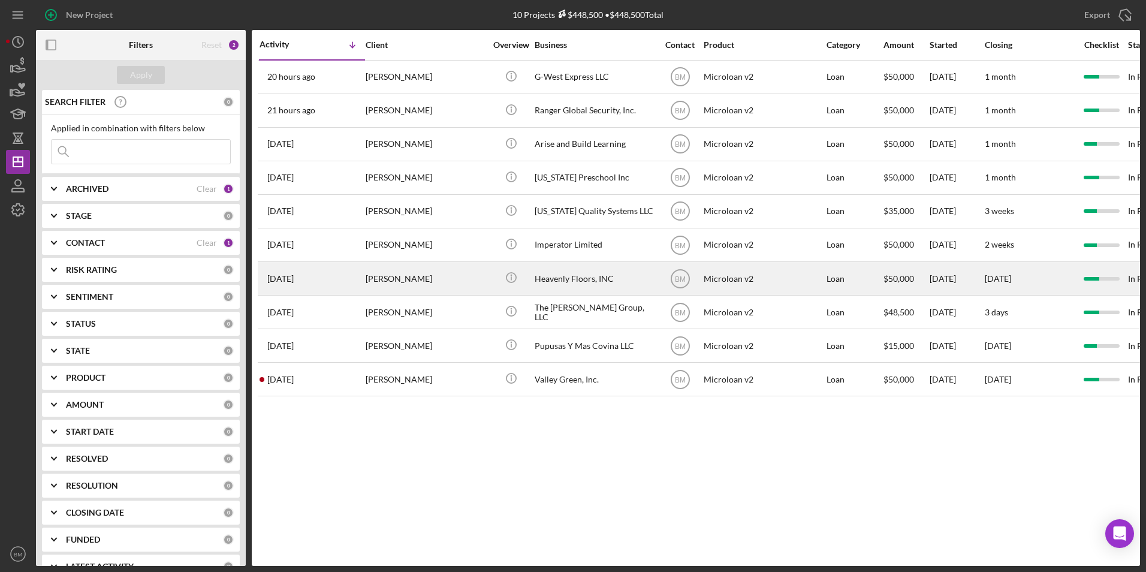
click at [591, 281] on div "Heavenly Floors, INC" at bounding box center [595, 279] width 120 height 32
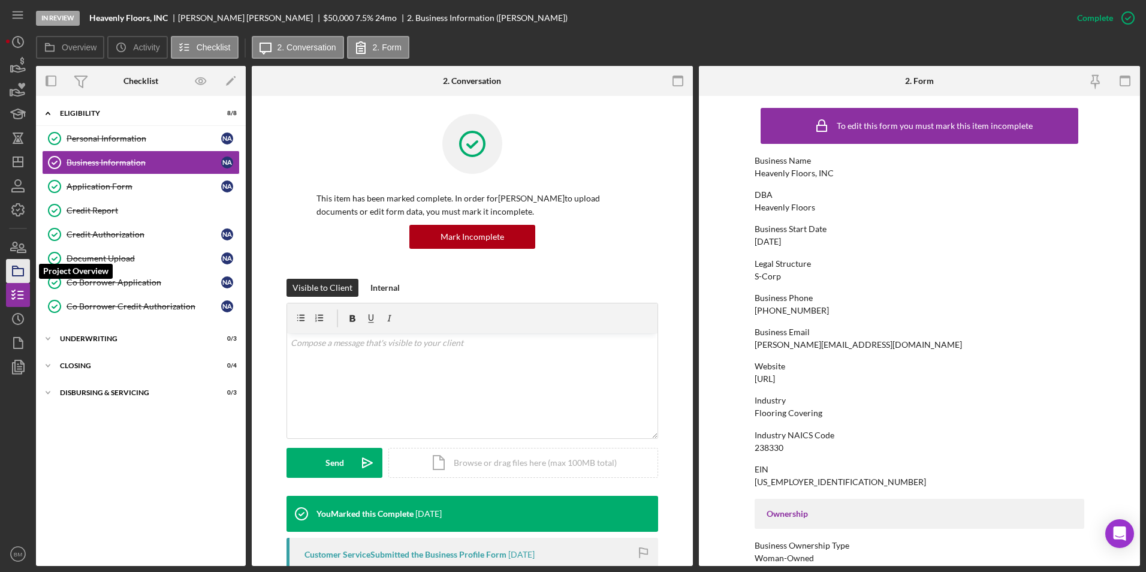
click at [16, 272] on icon "button" at bounding box center [18, 271] width 30 height 30
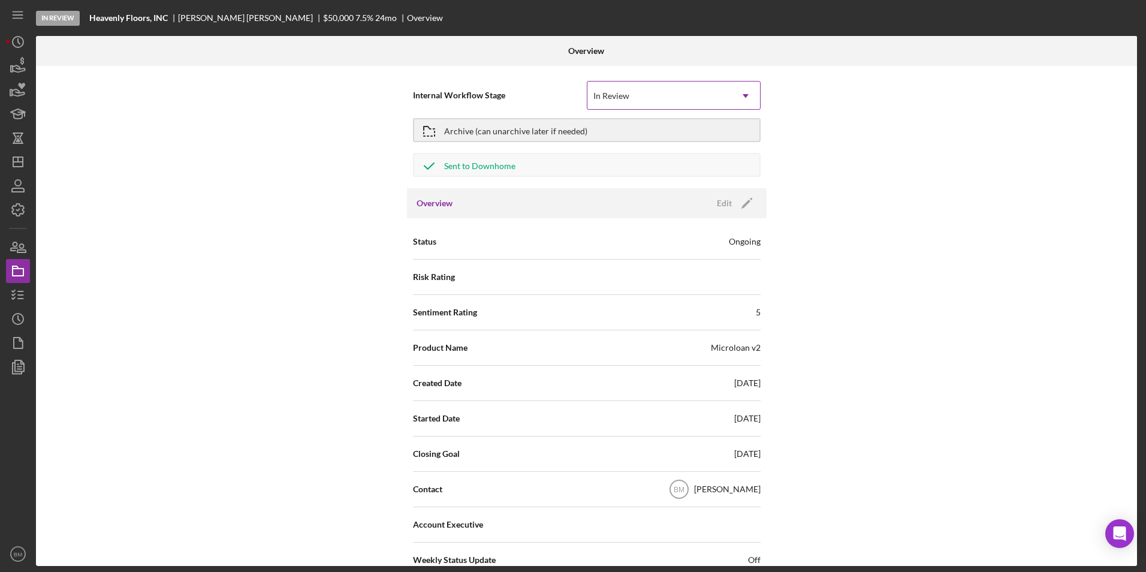
click at [650, 98] on div "In Review" at bounding box center [660, 96] width 144 height 28
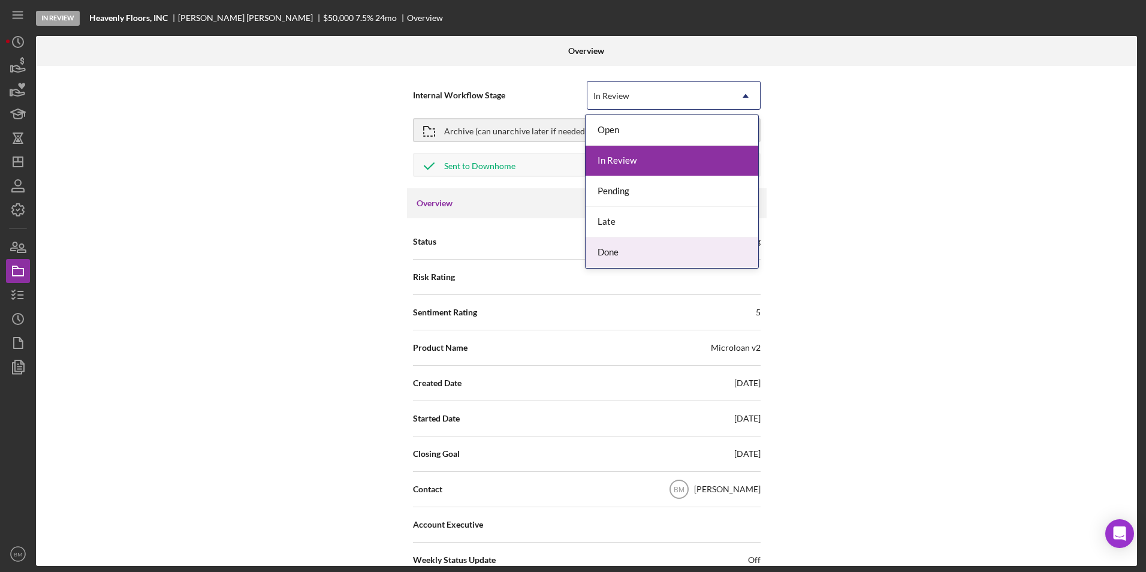
click at [634, 246] on div "Done" at bounding box center [672, 252] width 173 height 31
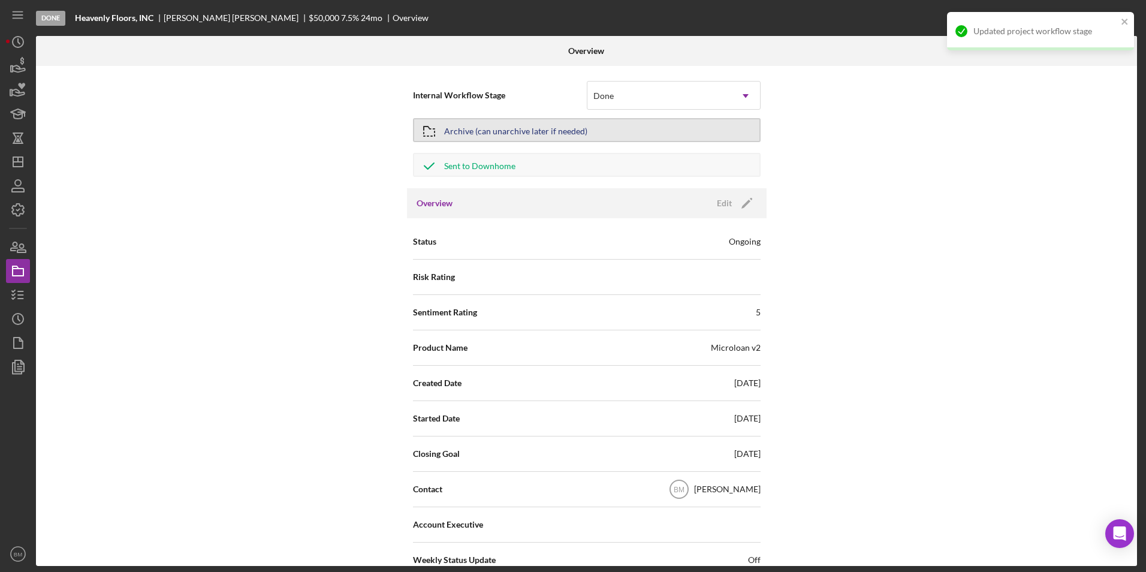
click at [478, 128] on div "Archive (can unarchive later if needed)" at bounding box center [515, 130] width 143 height 22
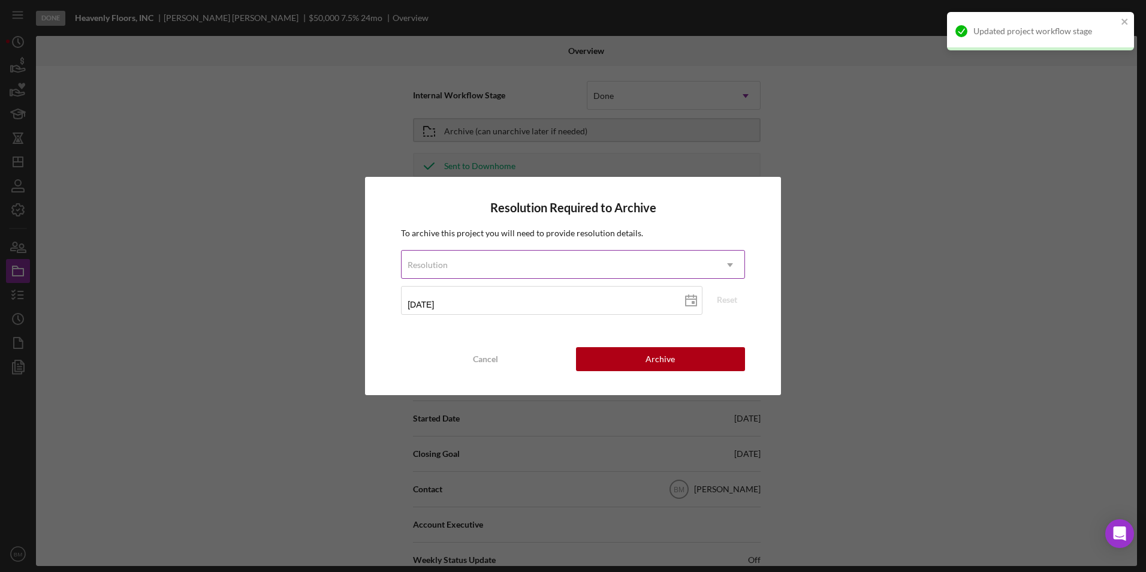
click at [561, 259] on div "Resolution" at bounding box center [559, 265] width 314 height 28
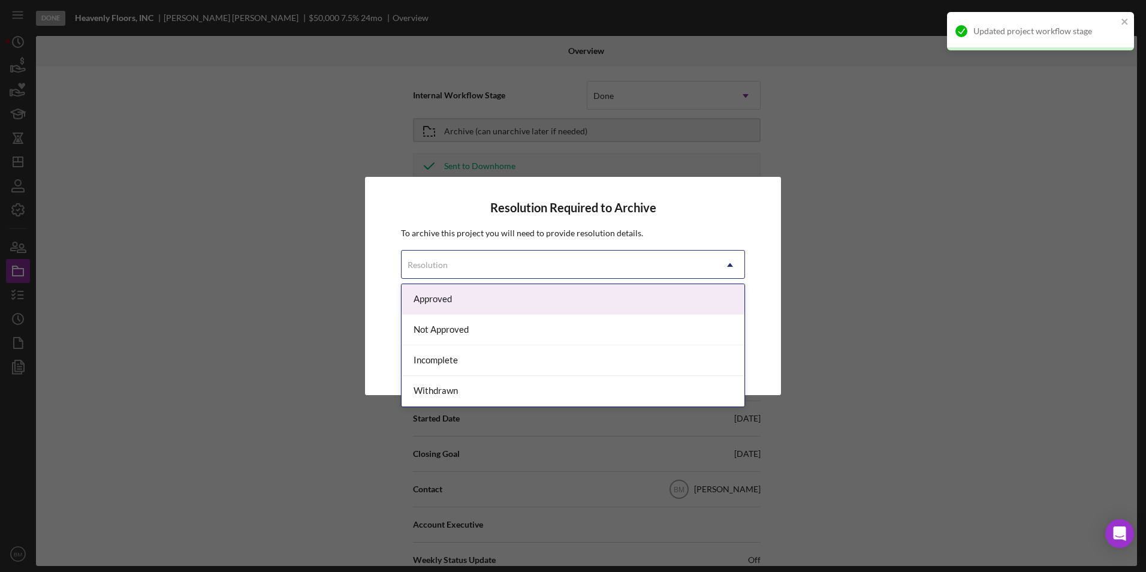
click at [511, 302] on div "Approved" at bounding box center [573, 299] width 343 height 31
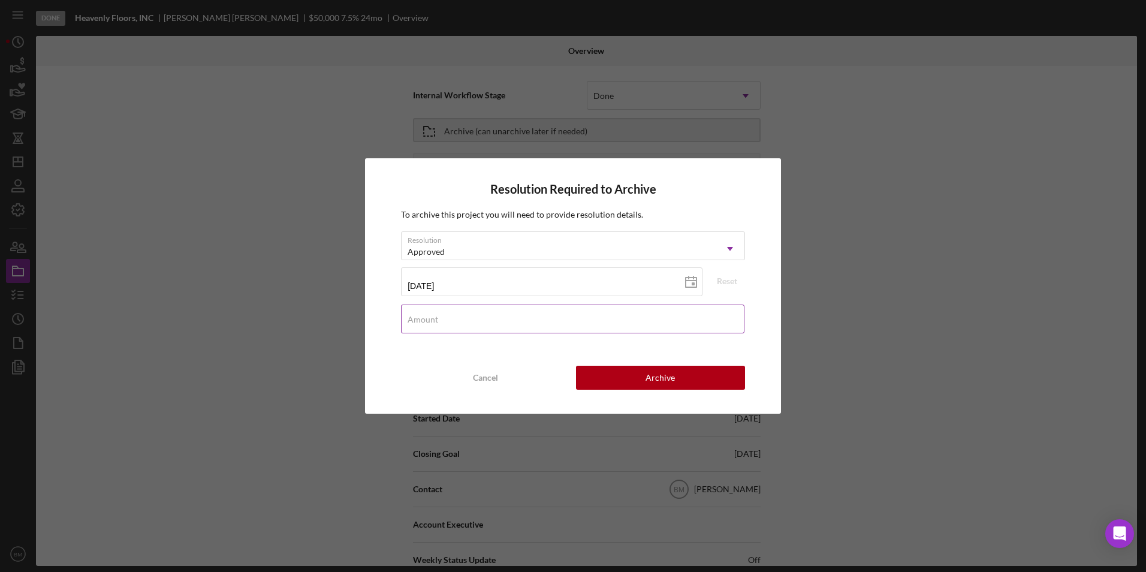
click at [477, 311] on div "Amount" at bounding box center [573, 320] width 344 height 30
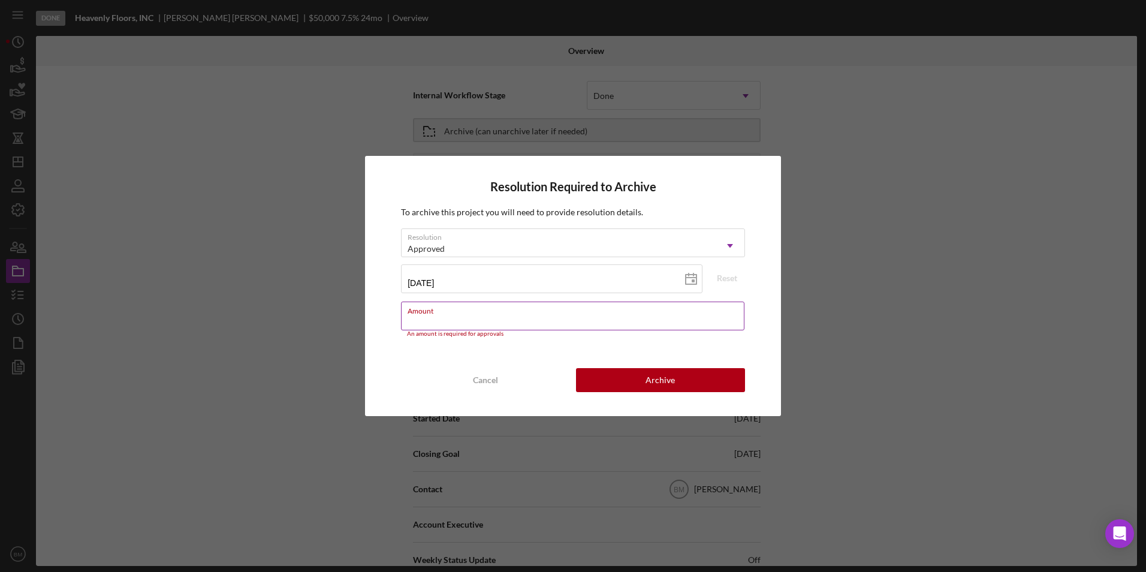
click at [583, 309] on div "Amount An amount is required for approvals" at bounding box center [573, 320] width 344 height 36
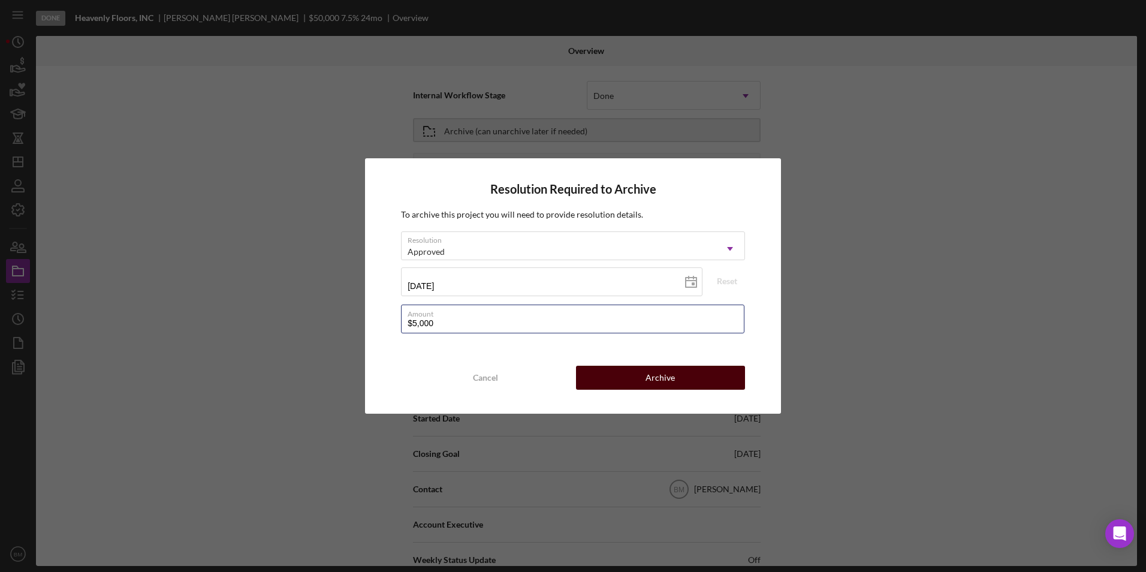
type input "$5,000"
click at [676, 385] on button "Archive" at bounding box center [660, 378] width 169 height 24
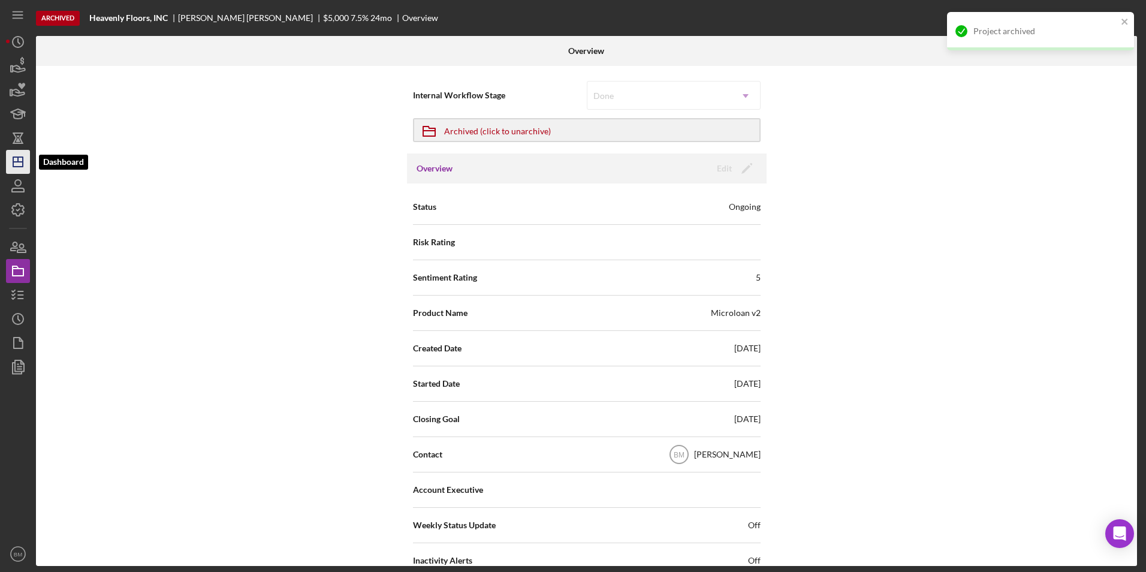
click at [18, 159] on line "button" at bounding box center [18, 159] width 0 height 5
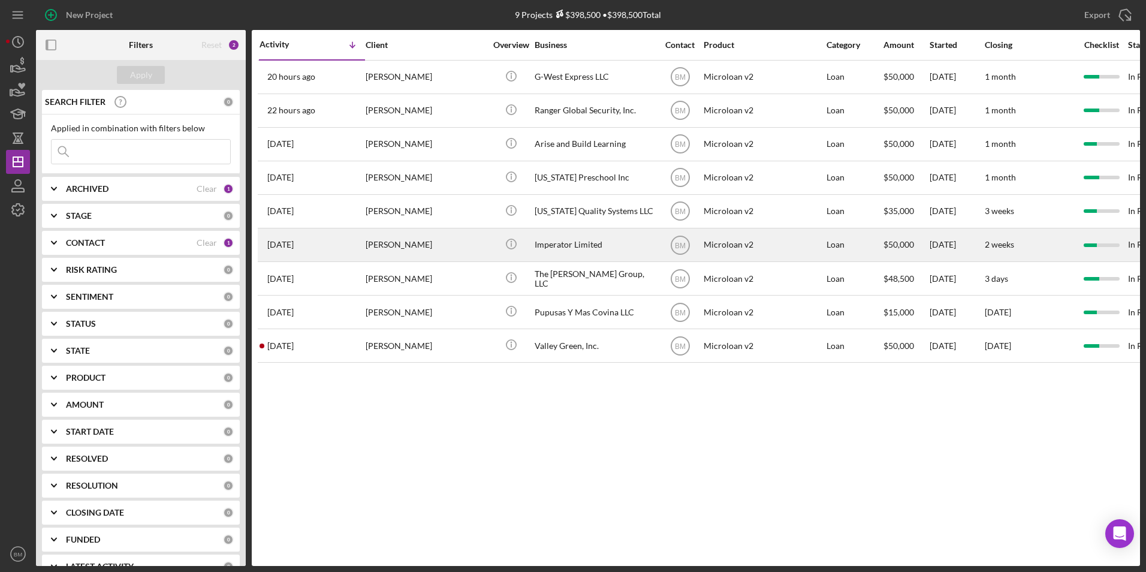
click at [424, 235] on div "Ryan Guffey" at bounding box center [426, 245] width 120 height 32
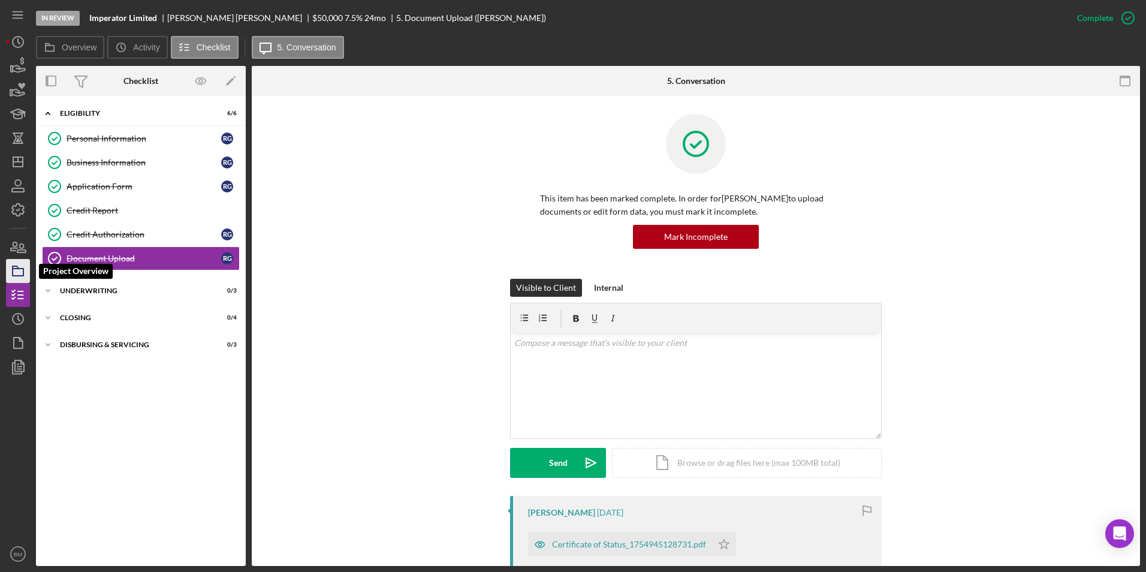
click at [12, 263] on icon "button" at bounding box center [18, 271] width 30 height 30
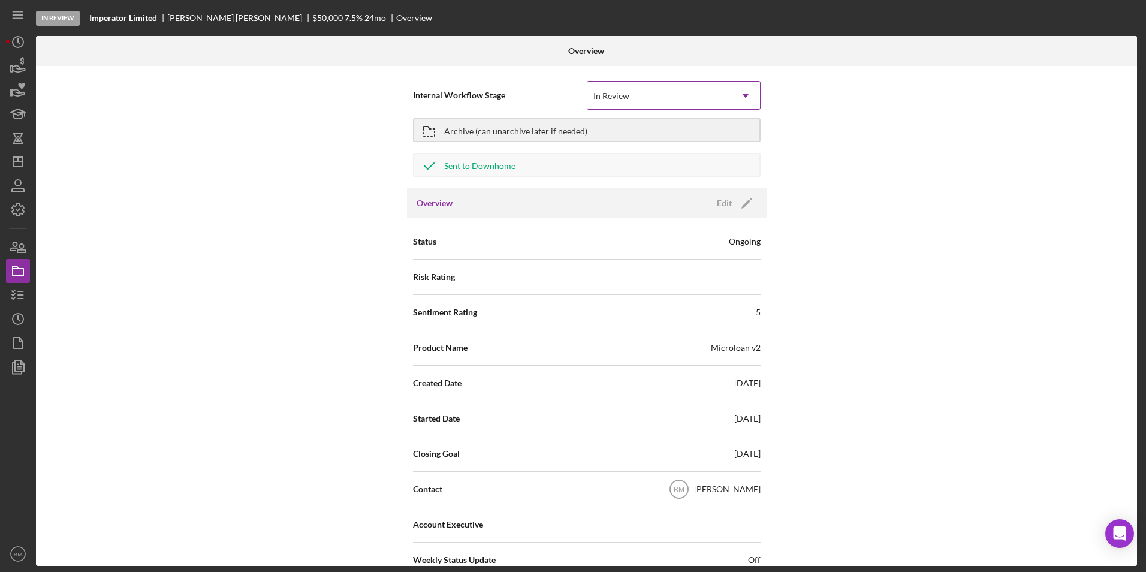
click at [621, 94] on div "In Review" at bounding box center [612, 96] width 36 height 10
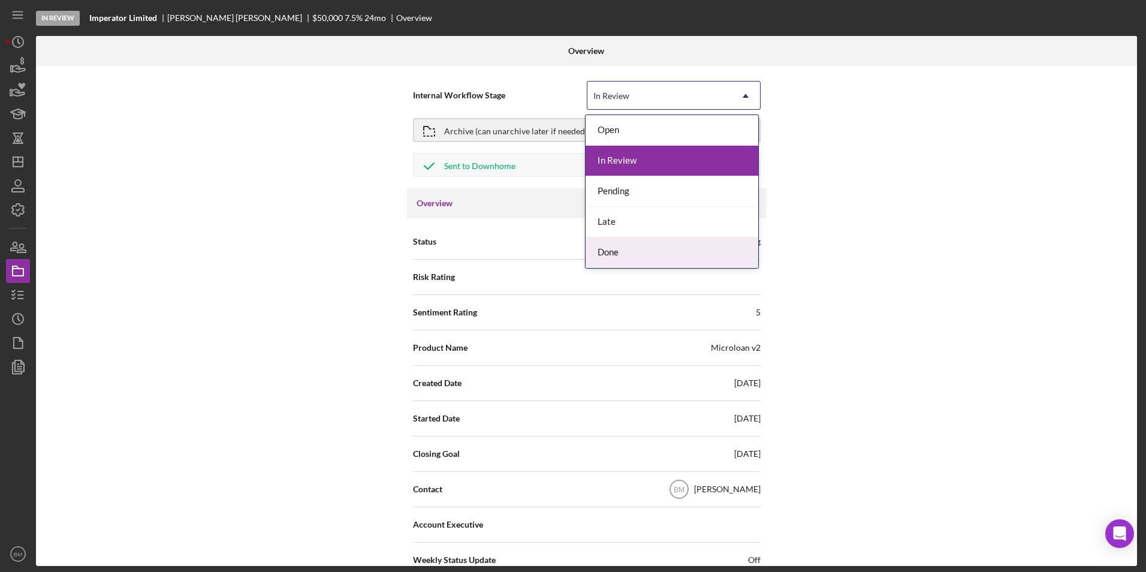
click at [632, 251] on div "Done" at bounding box center [672, 252] width 173 height 31
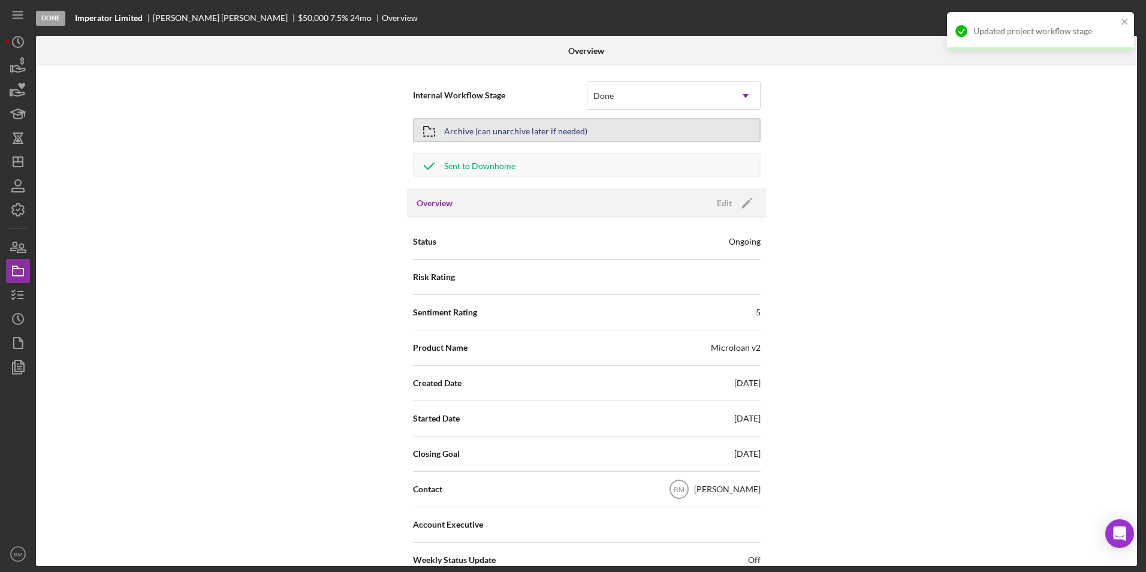
click at [459, 132] on div "Archive (can unarchive later if needed)" at bounding box center [515, 130] width 143 height 22
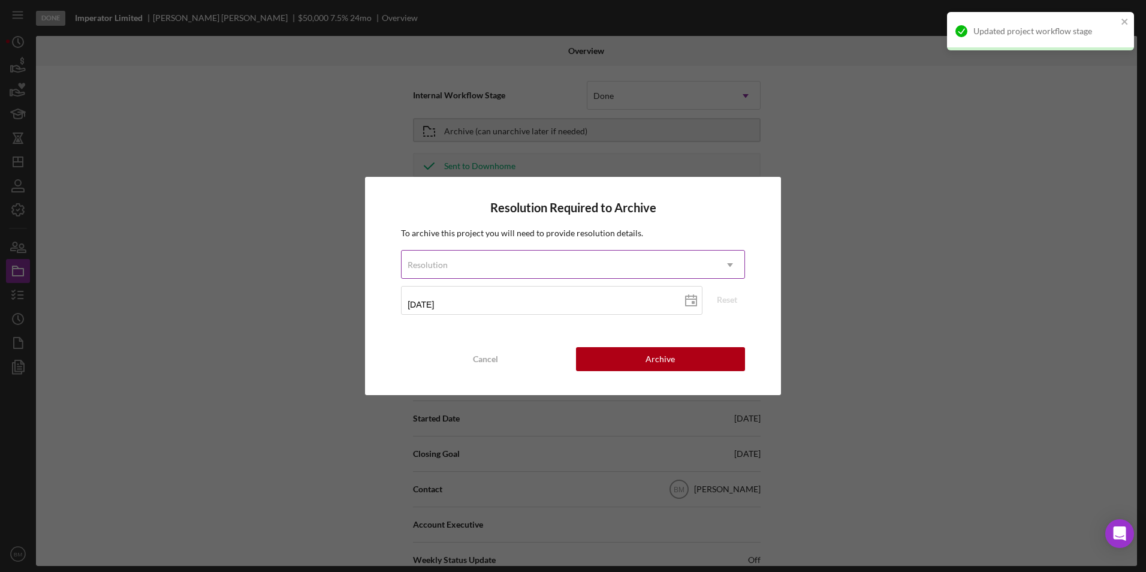
drag, startPoint x: 631, startPoint y: 273, endPoint x: 616, endPoint y: 273, distance: 14.4
click at [630, 273] on div "Resolution" at bounding box center [559, 265] width 314 height 28
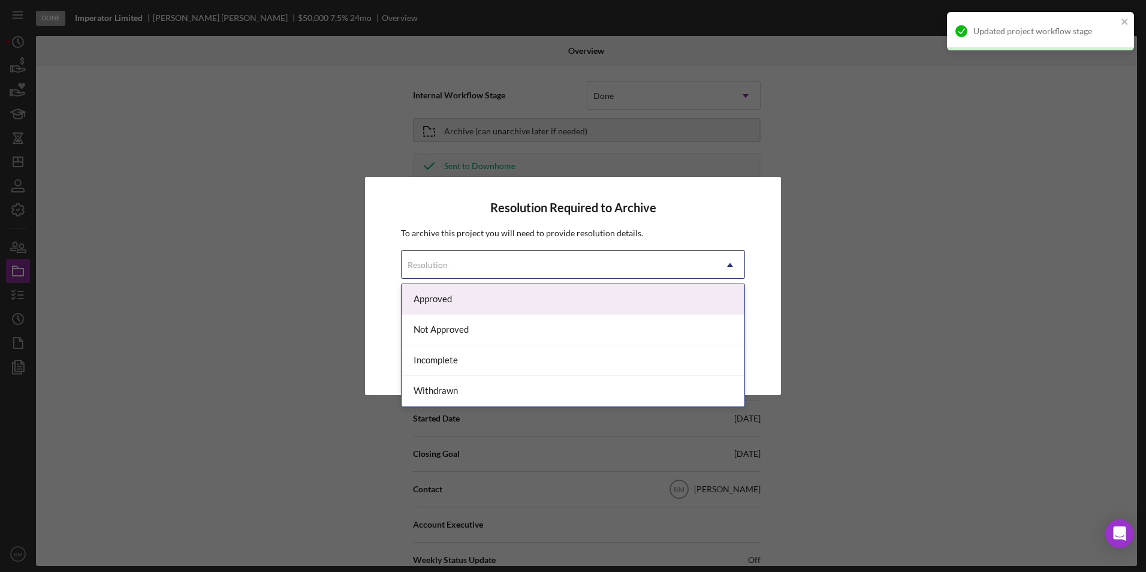
click at [473, 297] on div "Approved" at bounding box center [573, 299] width 343 height 31
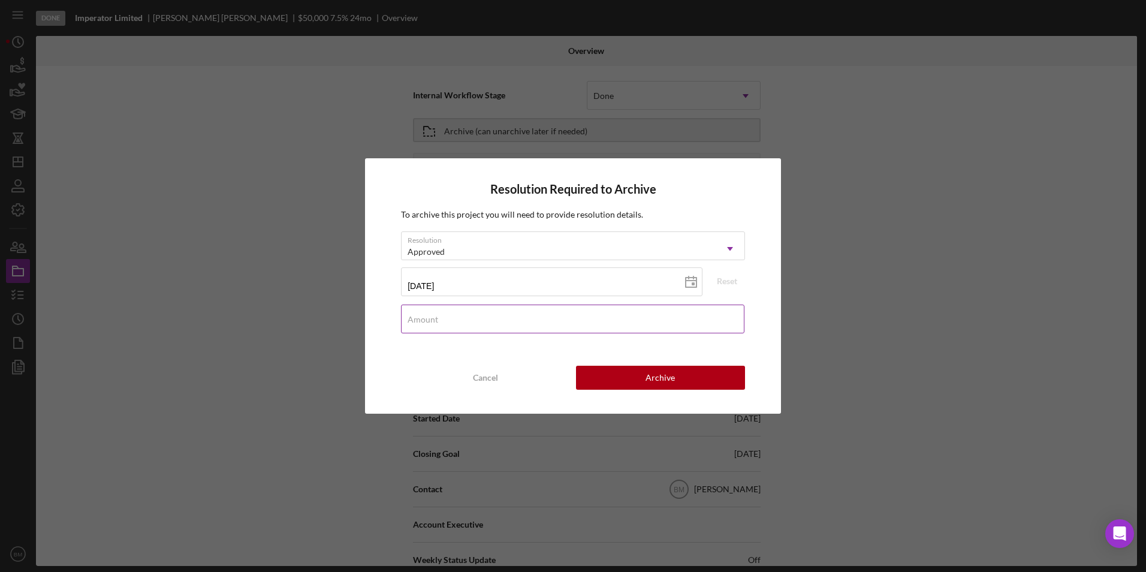
click at [432, 317] on label "Amount" at bounding box center [423, 320] width 31 height 10
click at [432, 317] on input "Amount" at bounding box center [573, 319] width 344 height 29
type input "$25,000"
click at [662, 393] on div "Resolution Required to Archive To archive this project you will need to provide…" at bounding box center [573, 285] width 416 height 255
click at [661, 370] on div "Archive" at bounding box center [660, 378] width 29 height 24
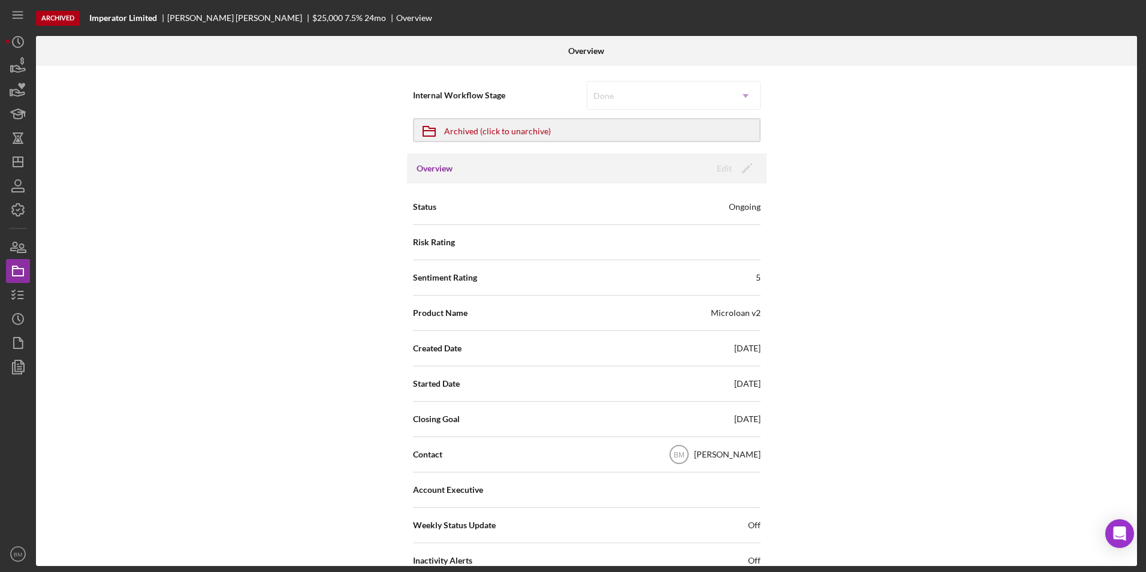
click at [922, 315] on div "Internal Workflow Stage Done Icon/Dropdown Arrow Icon/Archived Archived (click …" at bounding box center [586, 316] width 1101 height 500
click at [480, 135] on div "Archived (click to unarchive)" at bounding box center [497, 130] width 107 height 22
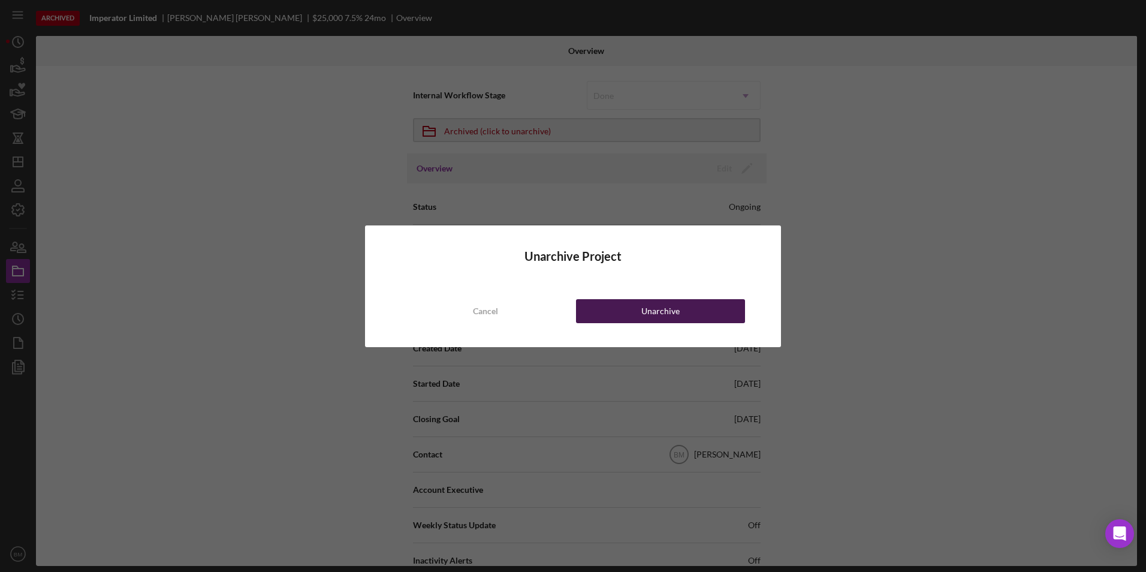
click at [641, 304] on button "Unarchive" at bounding box center [660, 311] width 169 height 24
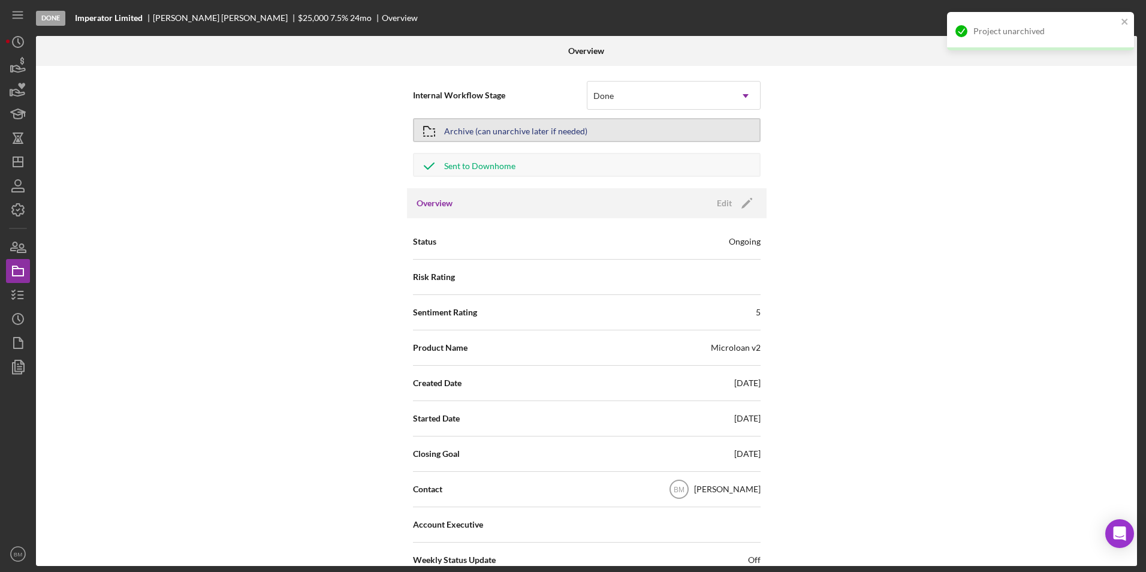
click at [575, 129] on div "Archive (can unarchive later if needed)" at bounding box center [515, 130] width 143 height 22
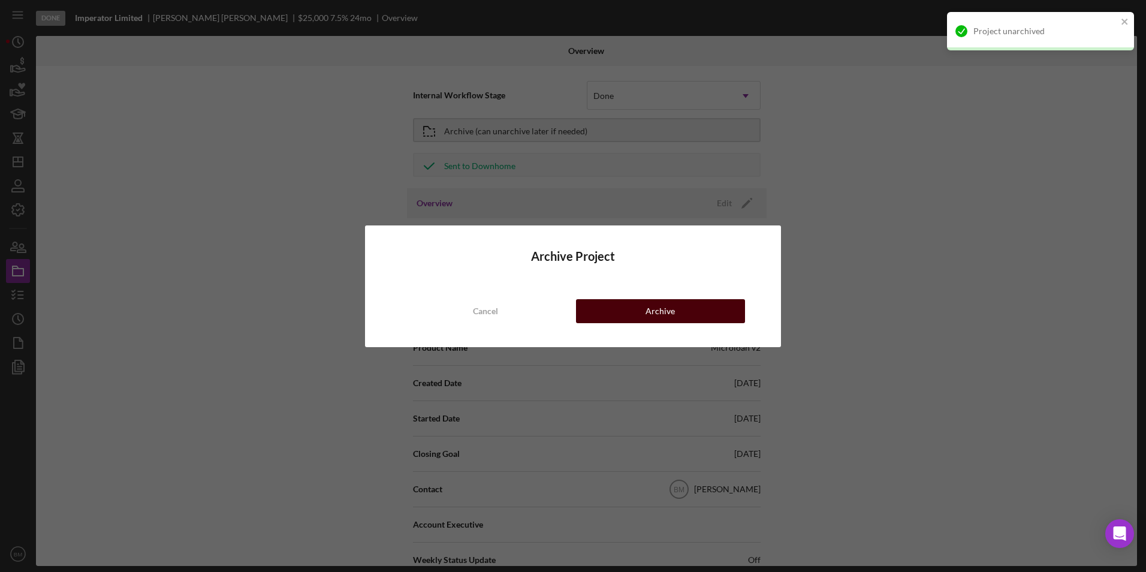
click at [613, 304] on button "Archive" at bounding box center [660, 311] width 169 height 24
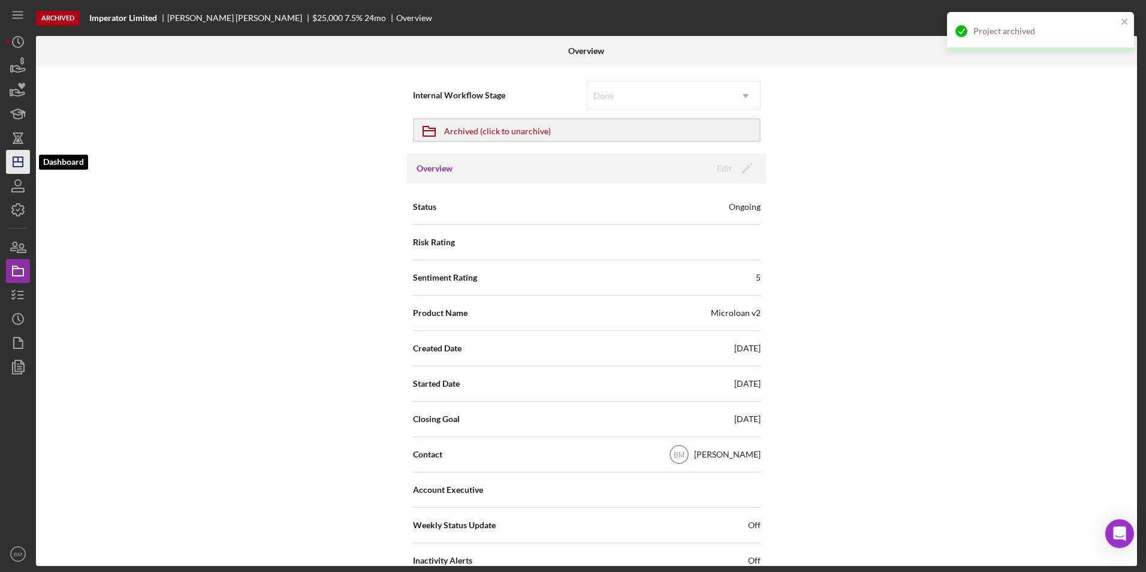
click at [25, 168] on icon "Icon/Dashboard" at bounding box center [18, 162] width 30 height 30
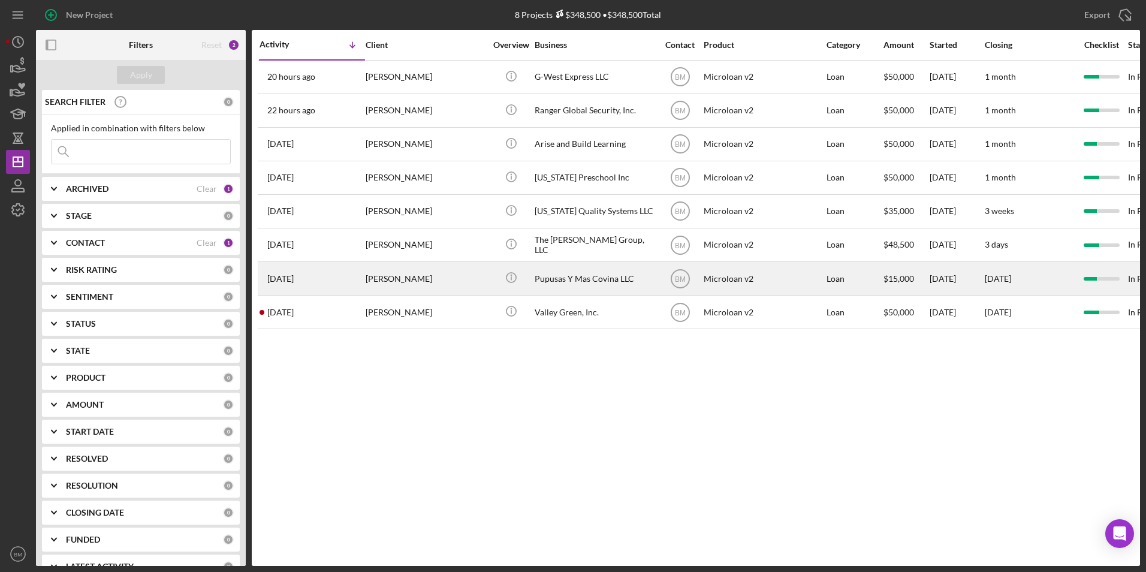
click at [438, 281] on div "Monica Vazquez" at bounding box center [426, 279] width 120 height 32
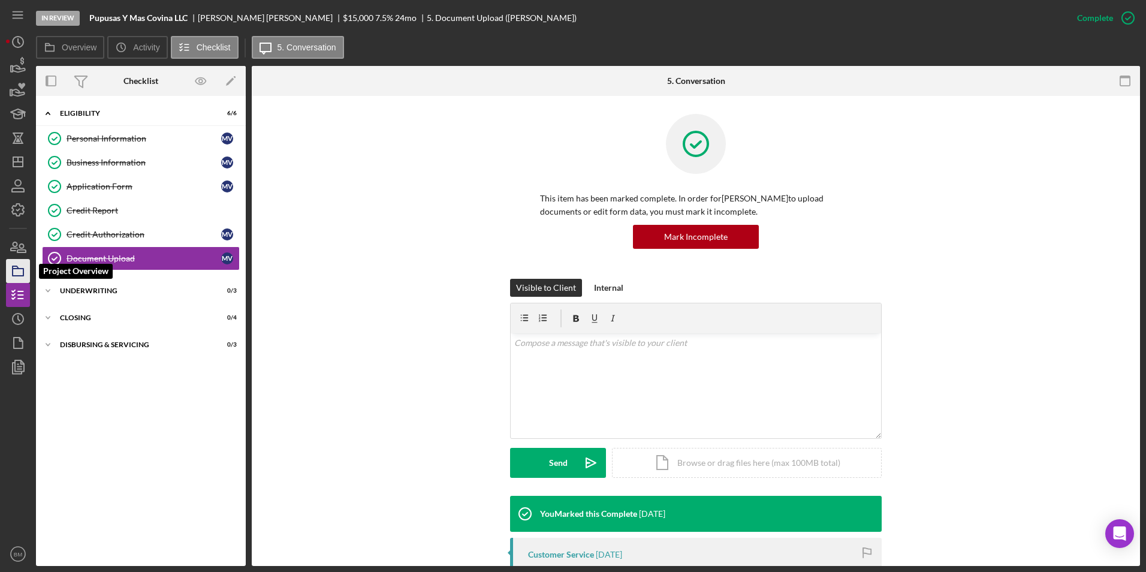
click at [24, 263] on icon "button" at bounding box center [18, 271] width 30 height 30
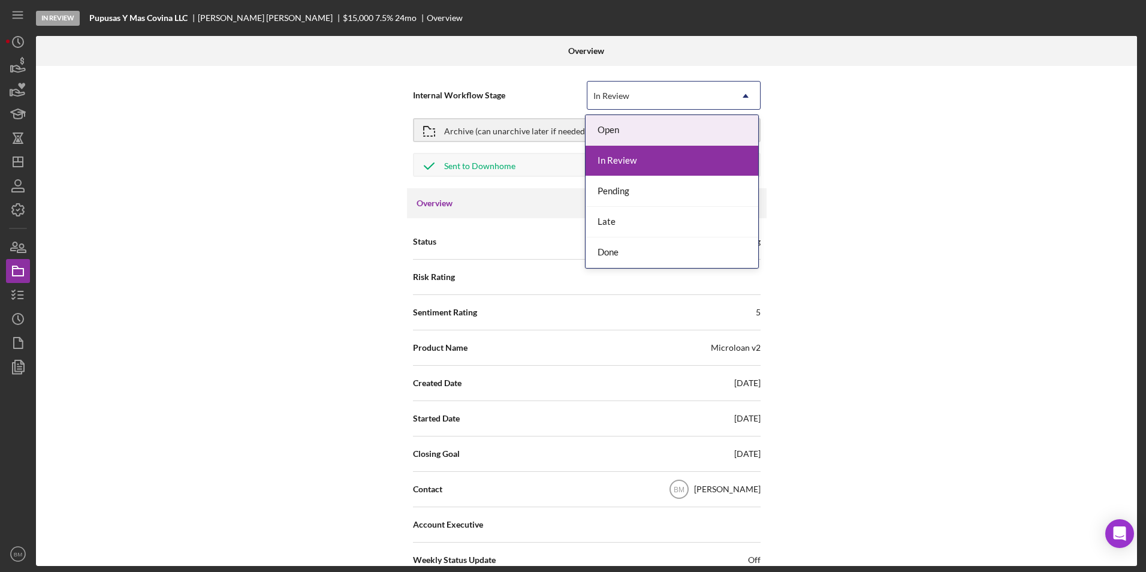
click at [671, 98] on div "In Review" at bounding box center [660, 96] width 144 height 28
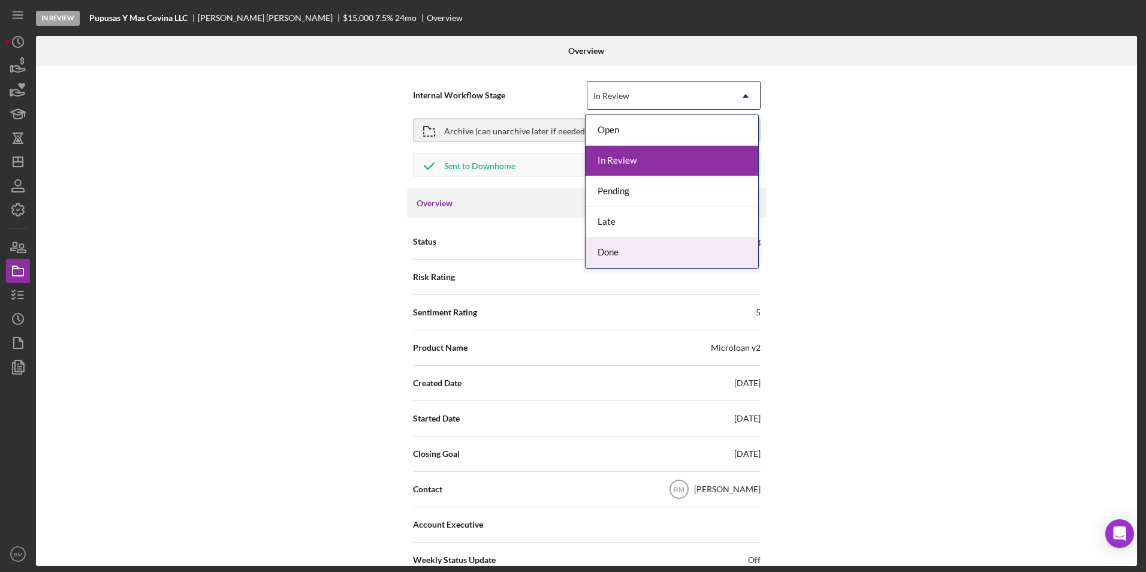
click at [659, 246] on div "Done" at bounding box center [672, 252] width 173 height 31
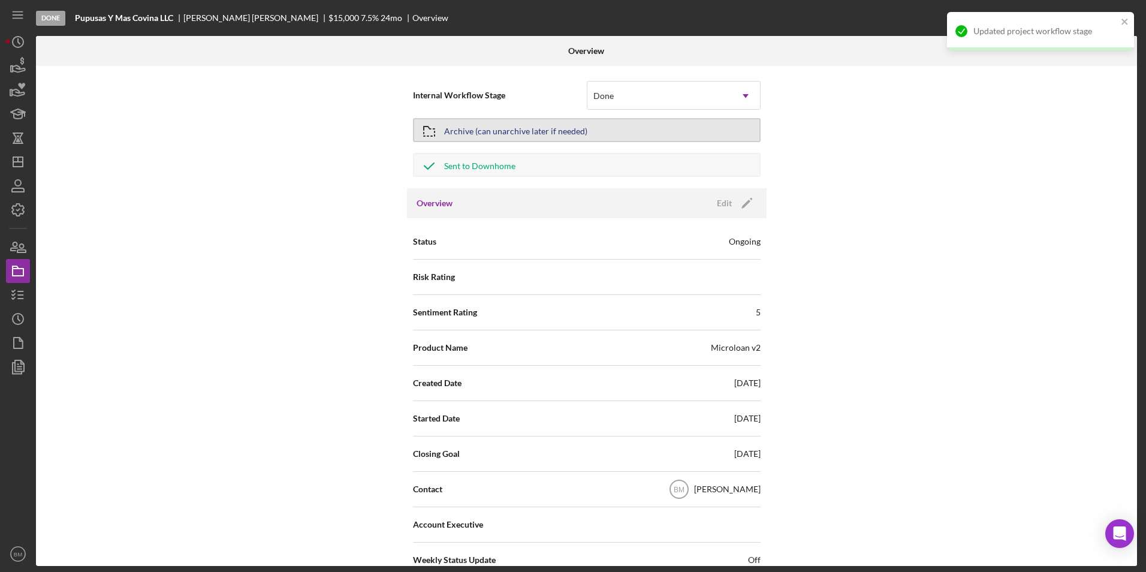
click at [463, 126] on div "Archive (can unarchive later if needed)" at bounding box center [515, 130] width 143 height 22
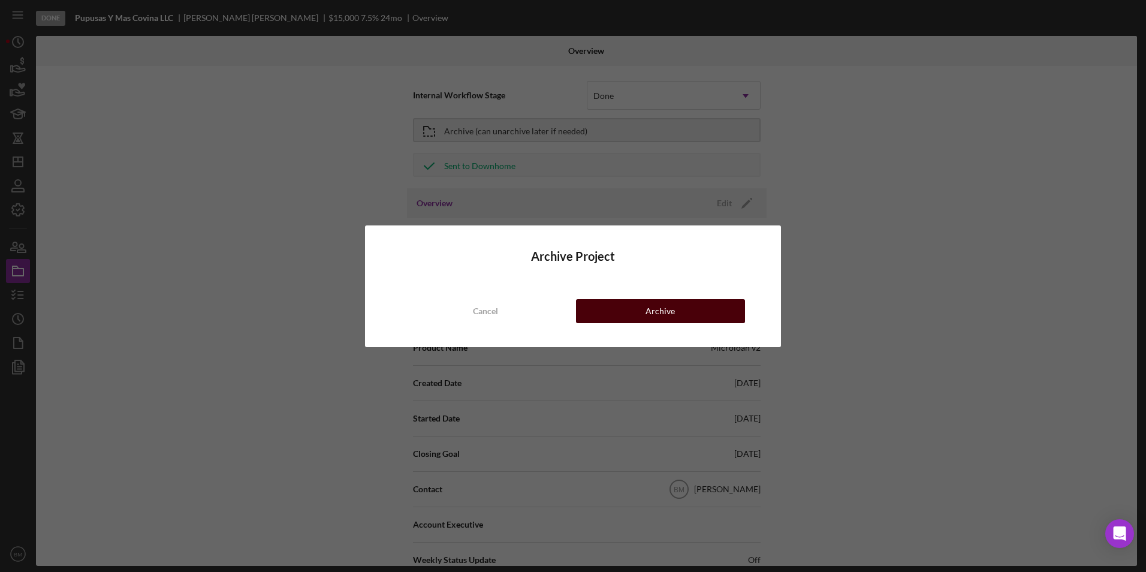
click at [656, 312] on div "Archive" at bounding box center [660, 311] width 29 height 24
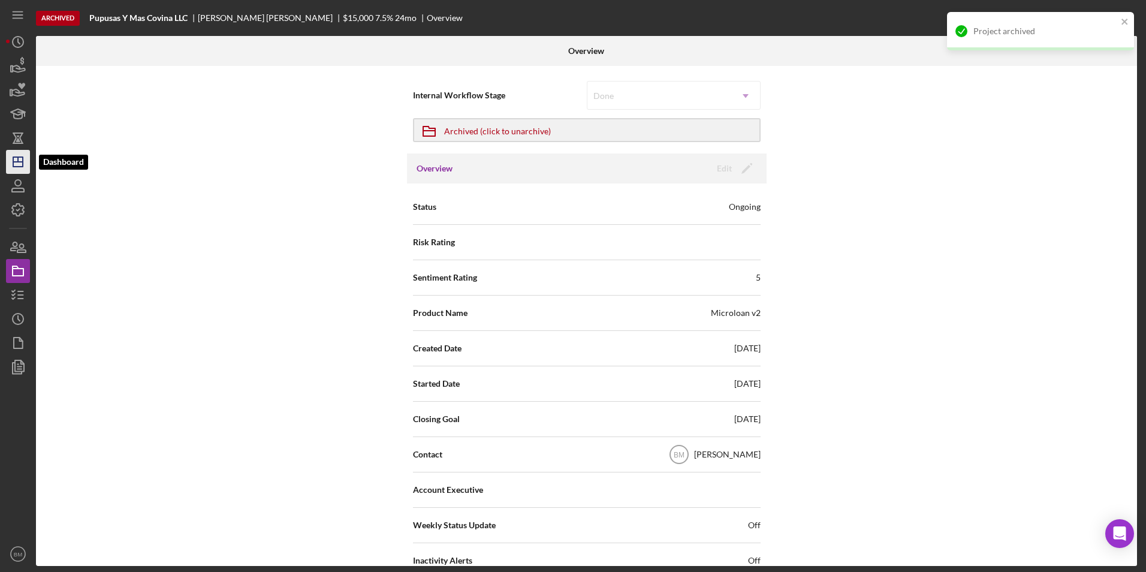
click at [23, 164] on polygon "button" at bounding box center [18, 162] width 10 height 10
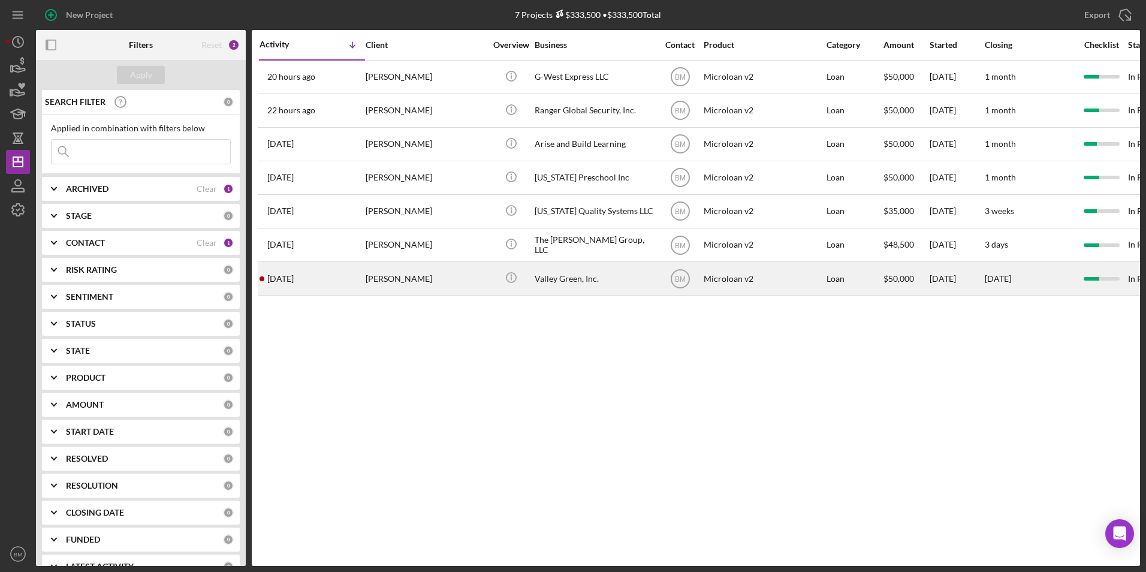
click at [331, 277] on div "2 months ago Mark Young" at bounding box center [312, 279] width 105 height 32
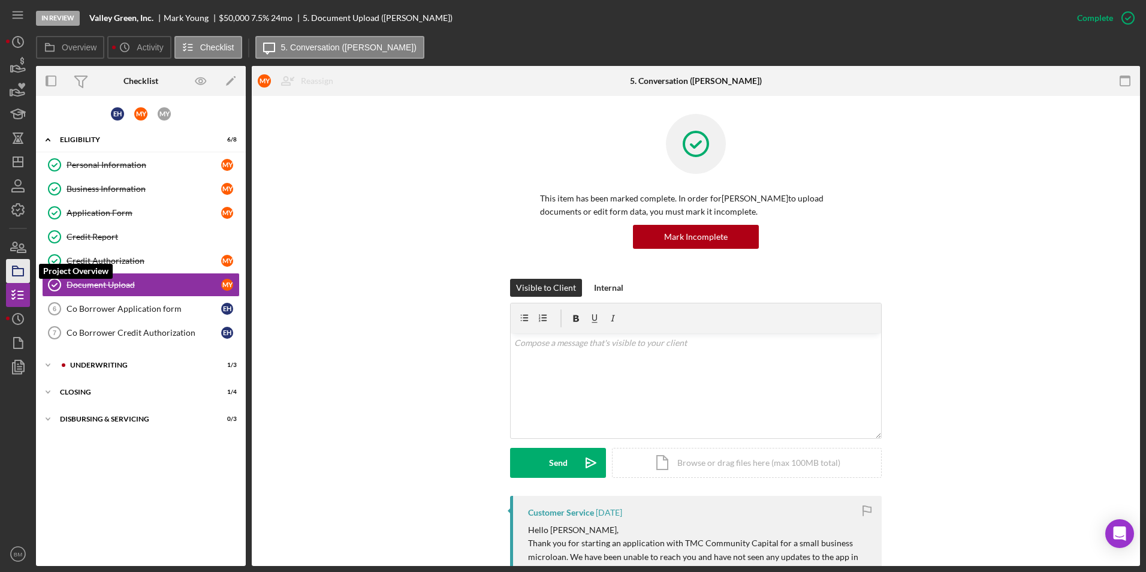
click at [17, 262] on icon "button" at bounding box center [18, 271] width 30 height 30
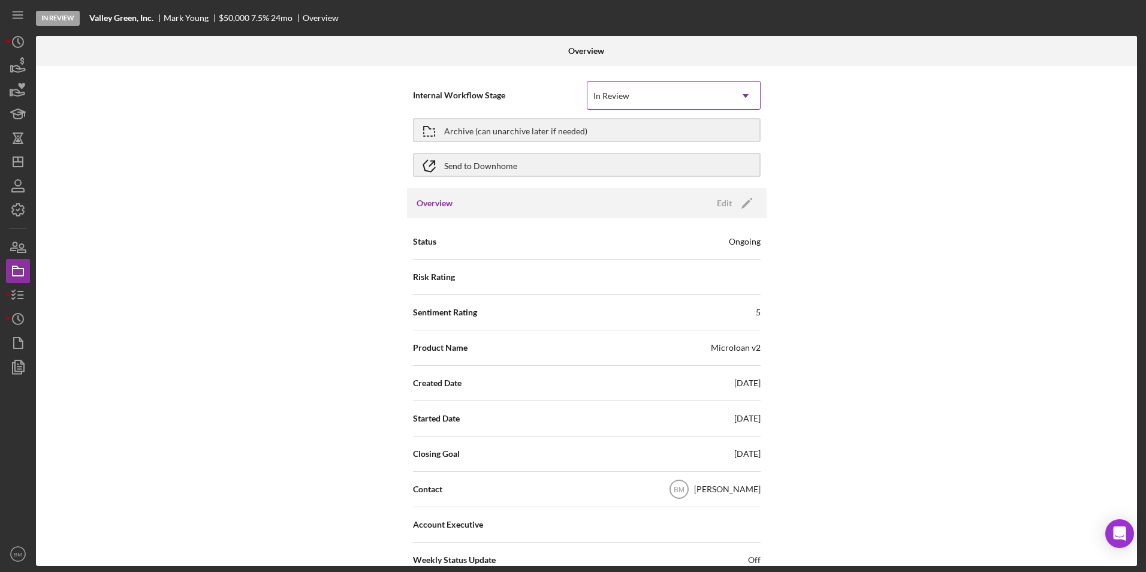
click at [619, 91] on div "In Review" at bounding box center [612, 96] width 36 height 10
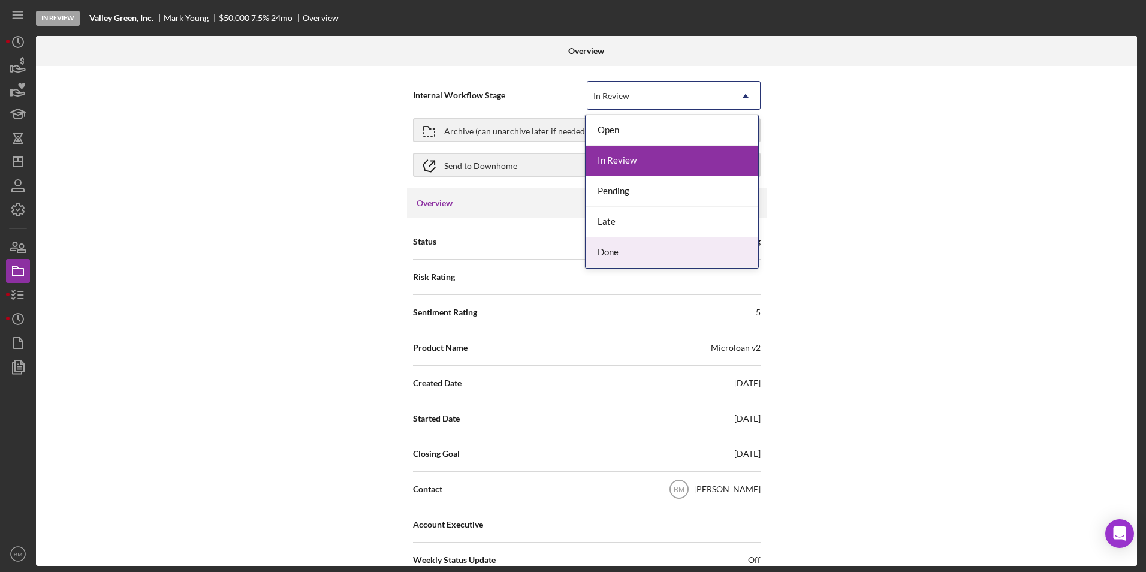
click at [607, 247] on div "Done" at bounding box center [672, 252] width 173 height 31
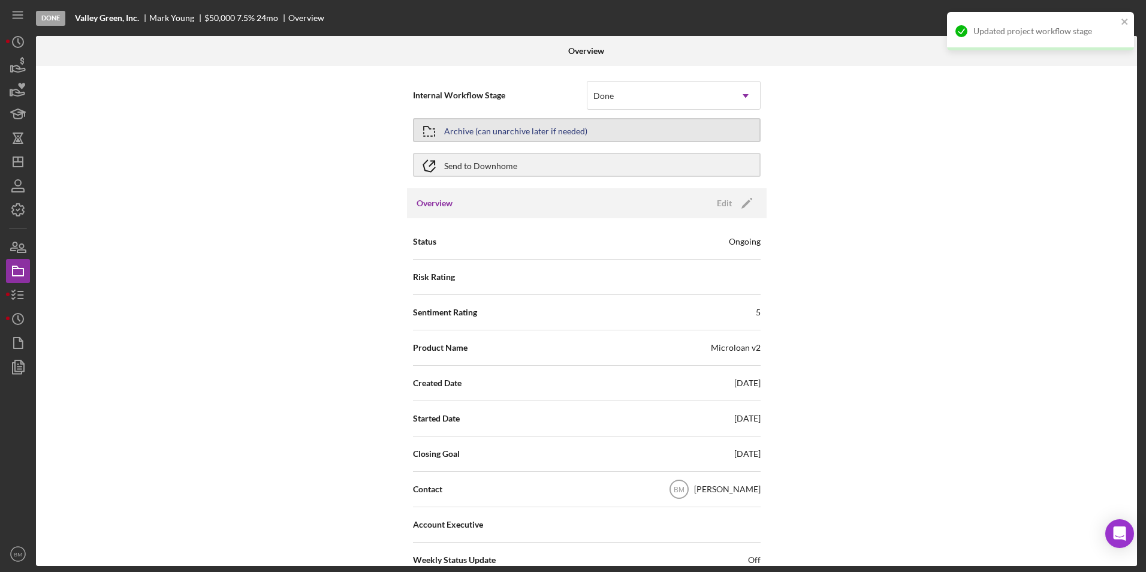
click at [438, 132] on icon "button" at bounding box center [429, 131] width 30 height 30
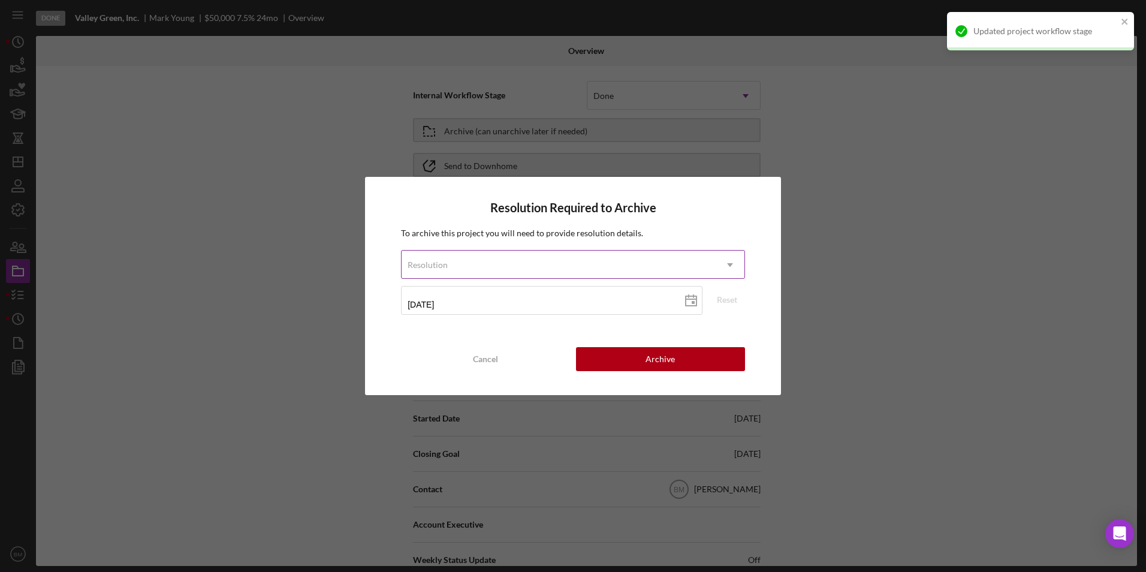
click at [622, 270] on div "Resolution" at bounding box center [559, 265] width 314 height 28
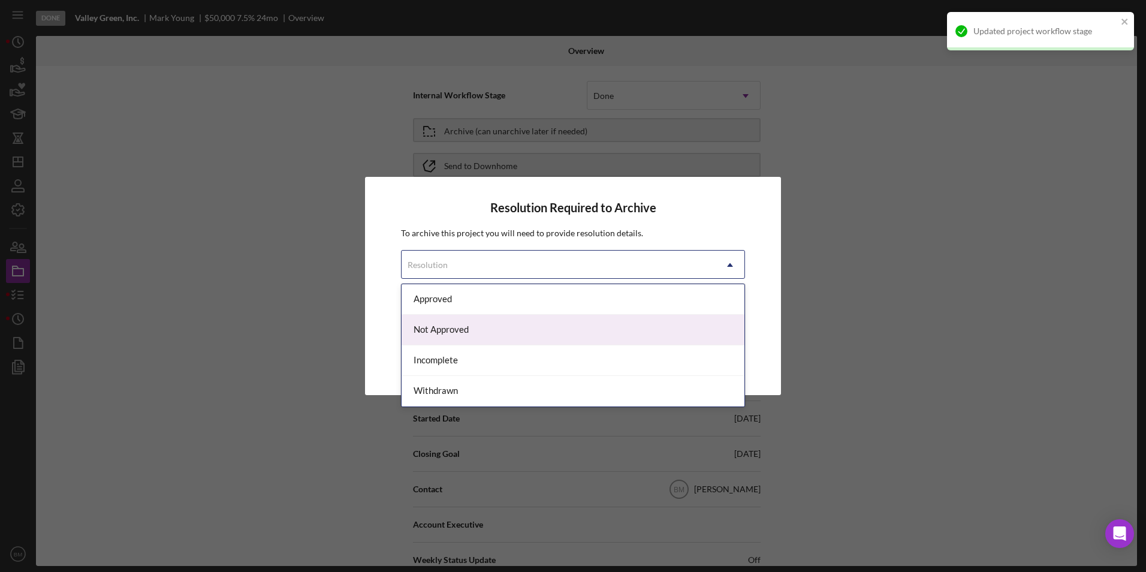
click at [473, 335] on div "Not Approved" at bounding box center [573, 330] width 343 height 31
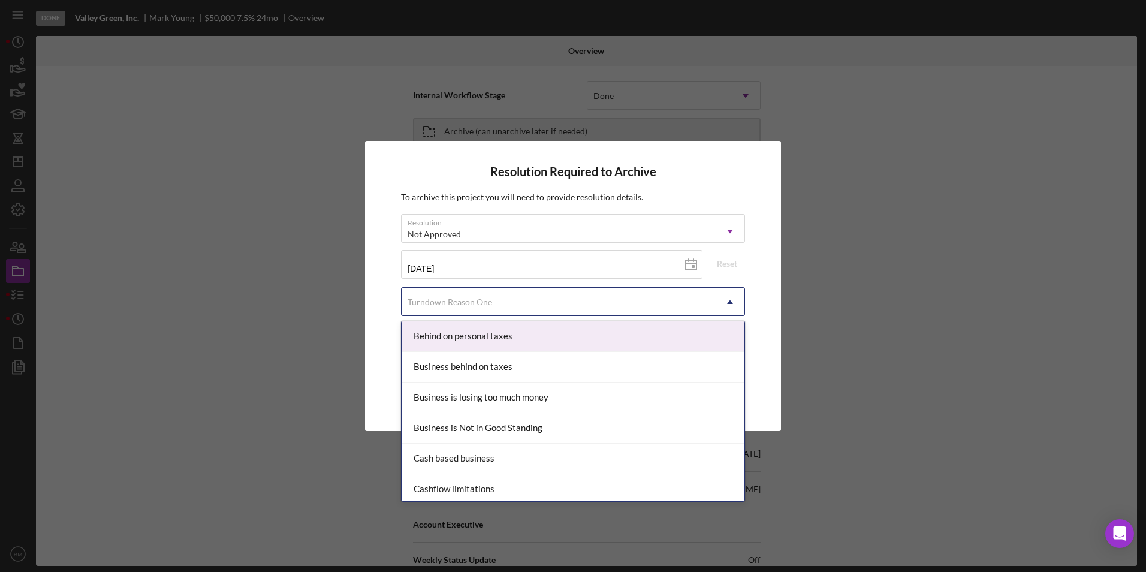
click at [438, 308] on div "Turndown Reason One" at bounding box center [559, 302] width 314 height 28
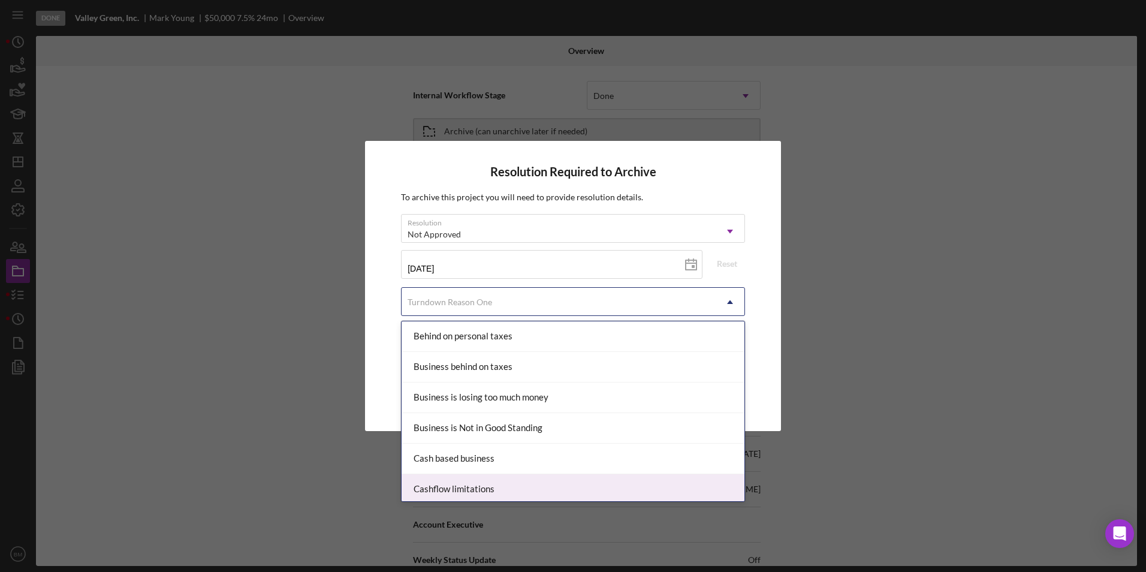
click at [454, 483] on div "Cashflow limitations" at bounding box center [573, 489] width 343 height 31
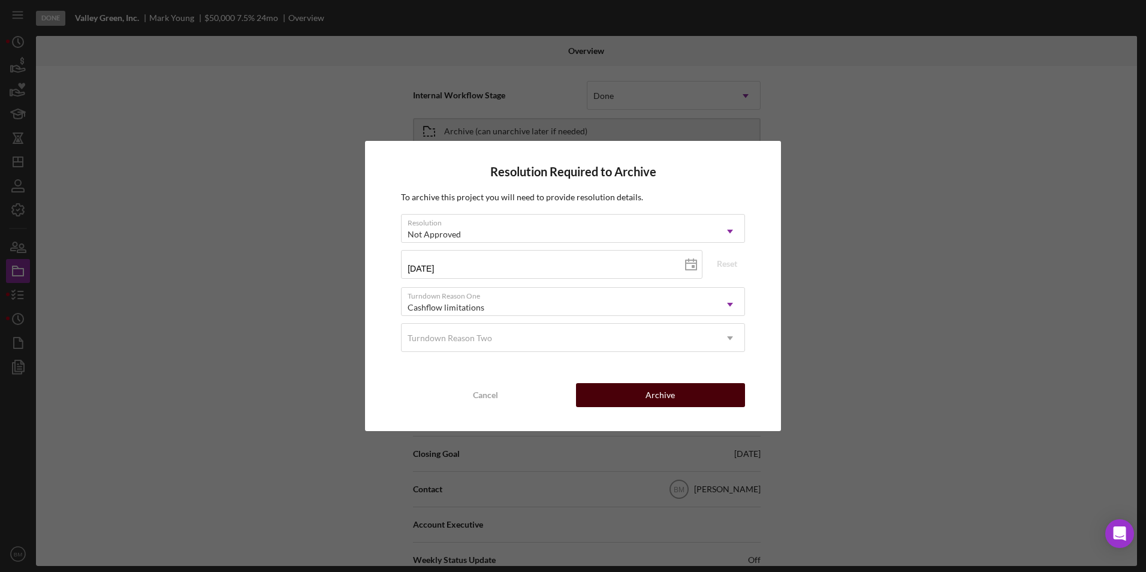
click at [632, 391] on button "Archive" at bounding box center [660, 395] width 169 height 24
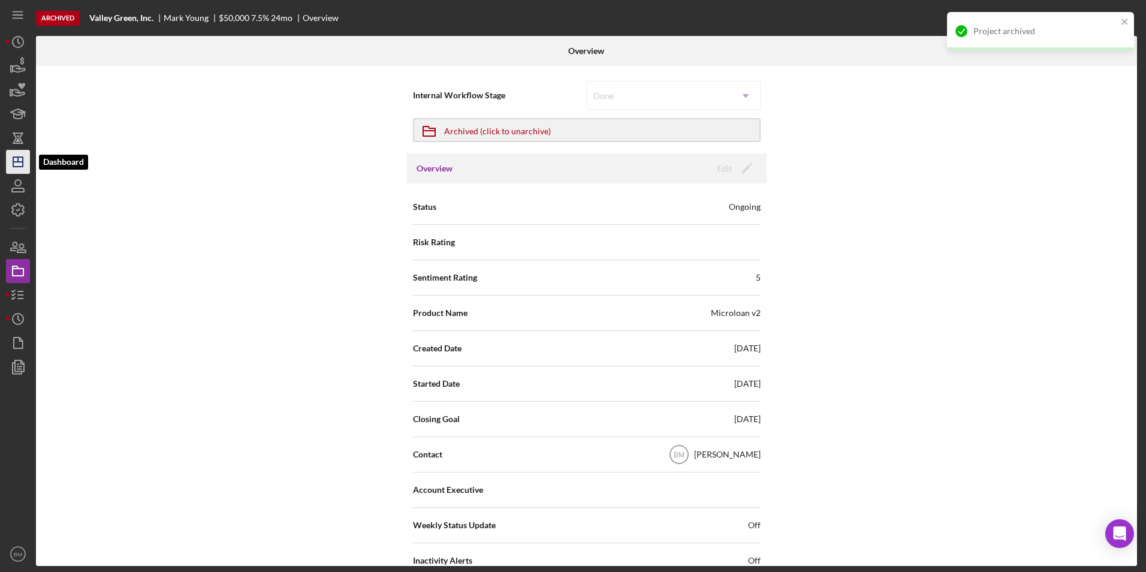
click at [12, 164] on icon "Icon/Dashboard" at bounding box center [18, 162] width 30 height 30
